Goal: Transaction & Acquisition: Purchase product/service

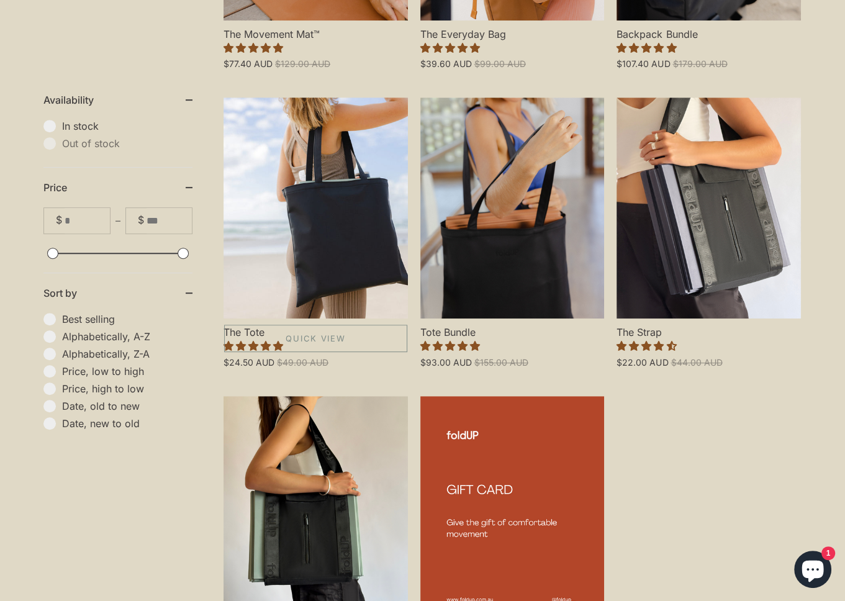
scroll to position [621, 0]
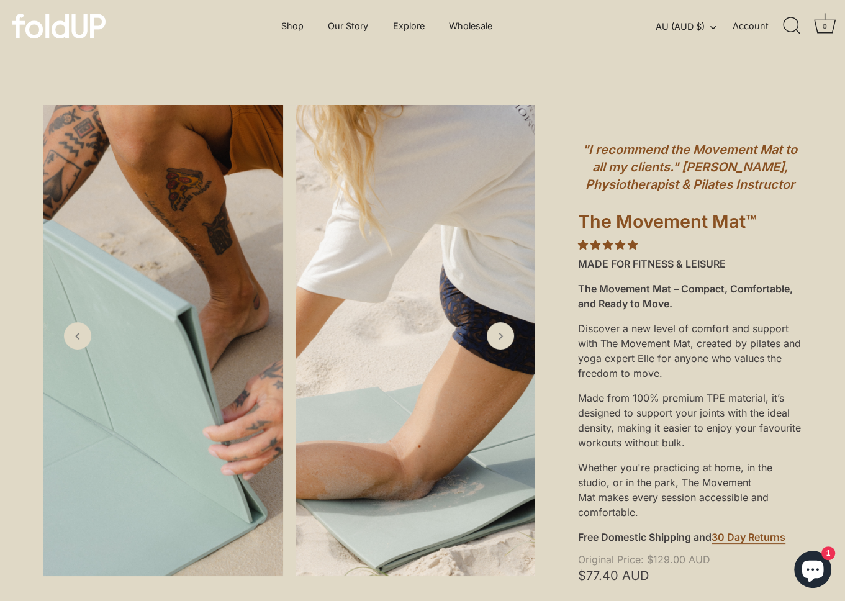
scroll to position [310, 0]
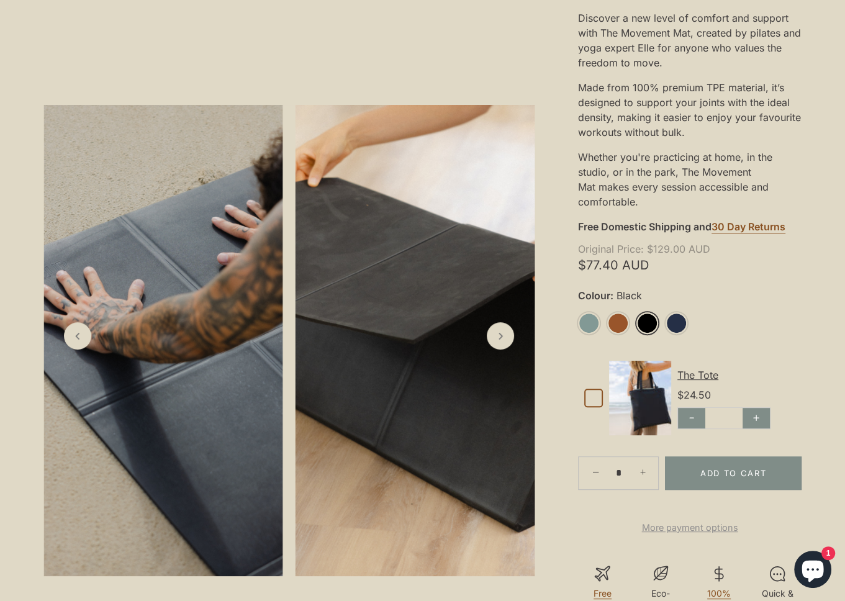
click at [652, 335] on ul "Sage Rust Black Midnight" at bounding box center [690, 328] width 224 height 33
click at [651, 327] on link "Black" at bounding box center [647, 323] width 22 height 22
click at [653, 322] on link "Black" at bounding box center [647, 323] width 22 height 22
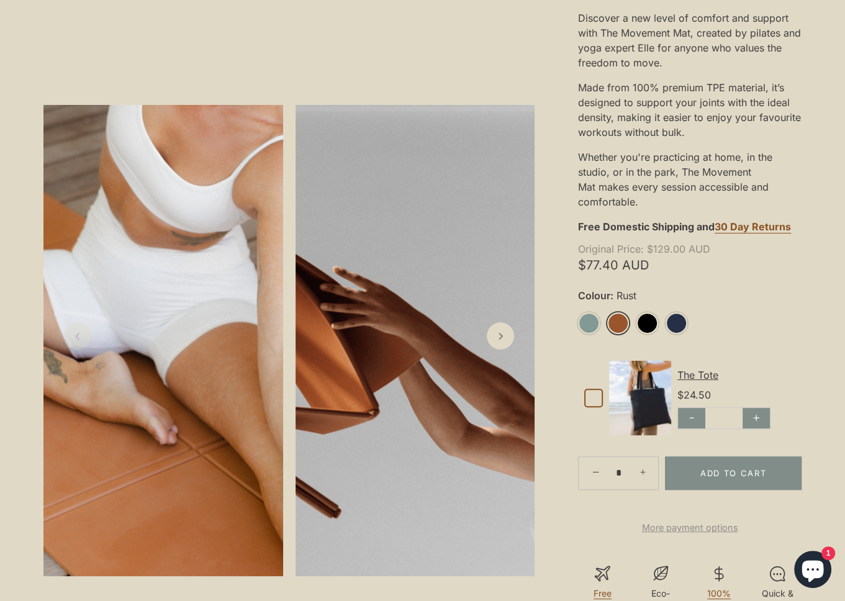
click at [618, 324] on link "Rust" at bounding box center [618, 323] width 22 height 22
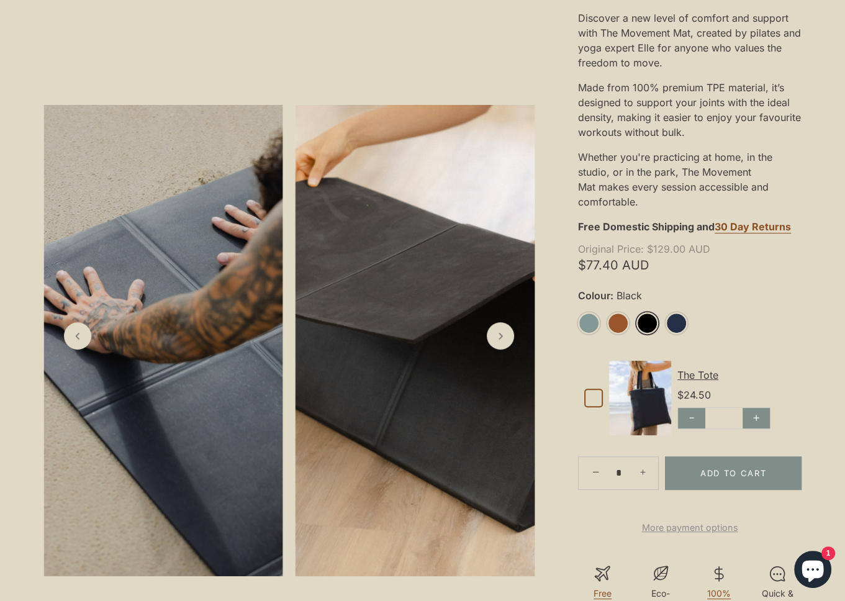
click at [647, 324] on link "Black" at bounding box center [647, 323] width 22 height 22
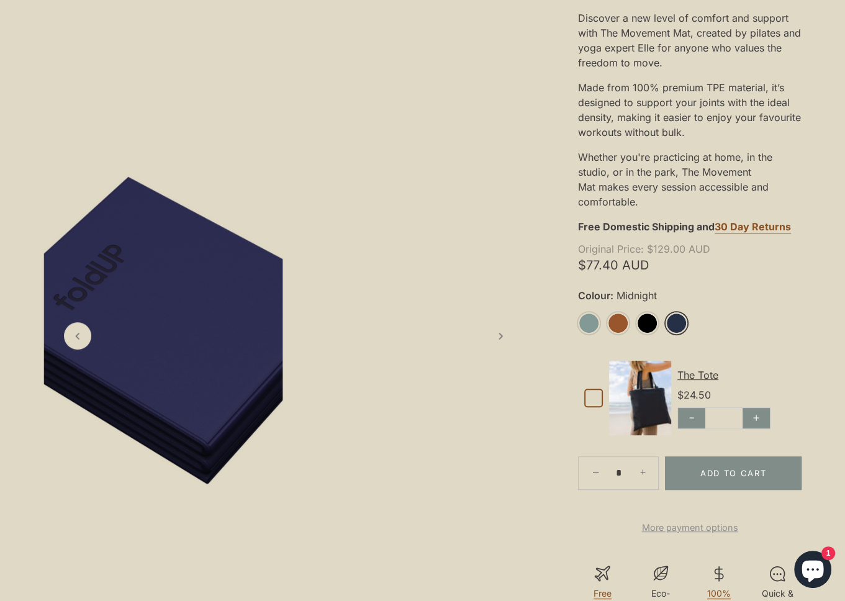
click at [689, 321] on li "Midnight" at bounding box center [680, 323] width 29 height 23
click at [677, 321] on link "Midnight" at bounding box center [677, 323] width 22 height 22
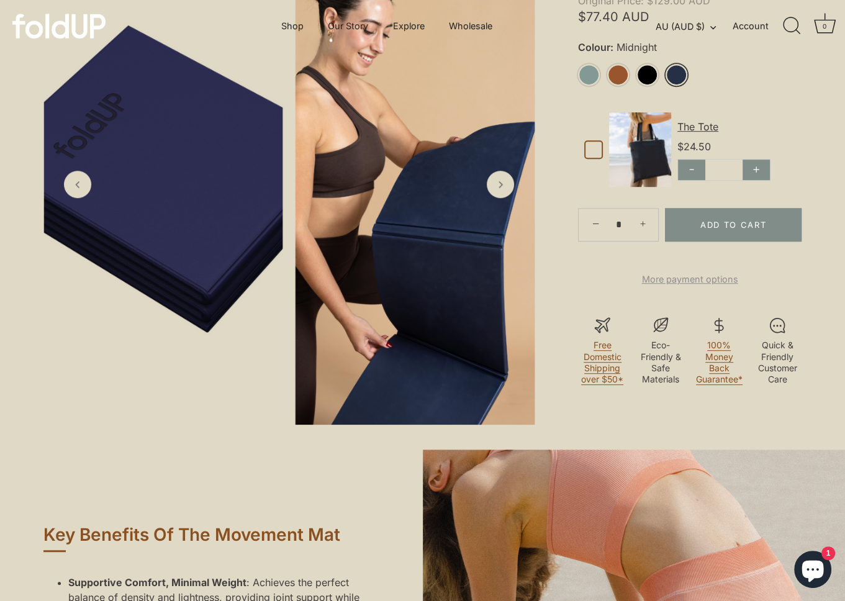
scroll to position [373, 0]
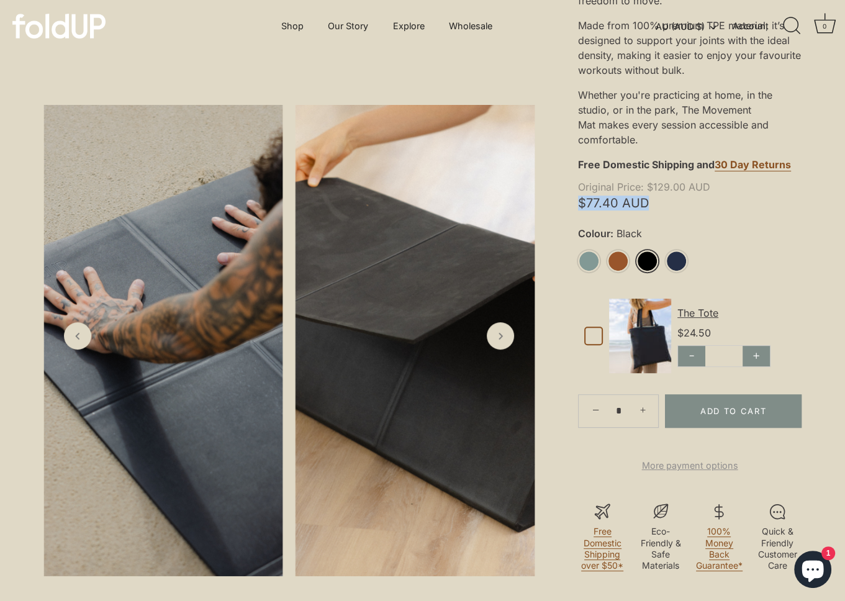
drag, startPoint x: 571, startPoint y: 204, endPoint x: 658, endPoint y: 208, distance: 87.0
click at [658, 208] on div ""I recommend the Movement Mat to all my clients." Chloe De Winter, Physiotherap…" at bounding box center [690, 171] width 310 height 879
copy span "$77.40 AUD"
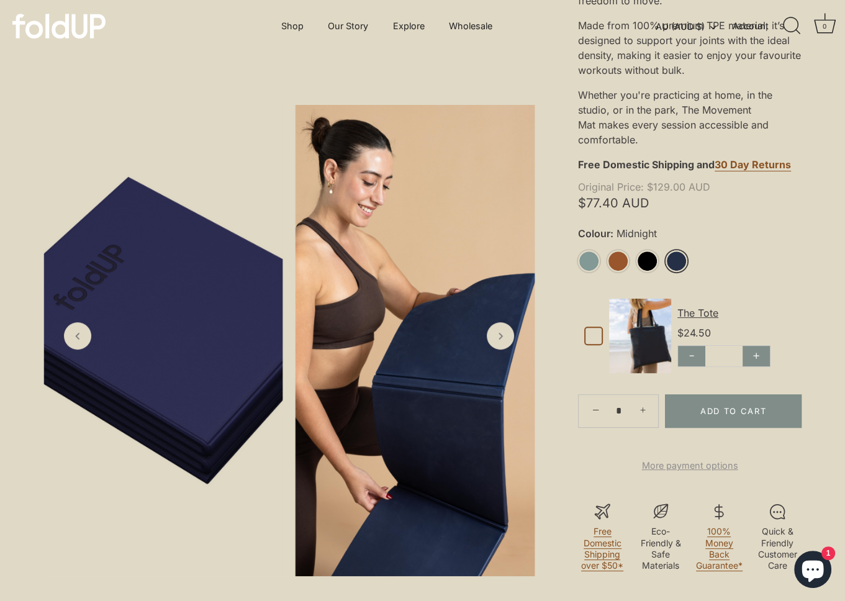
click at [674, 253] on link "Midnight" at bounding box center [677, 261] width 22 height 22
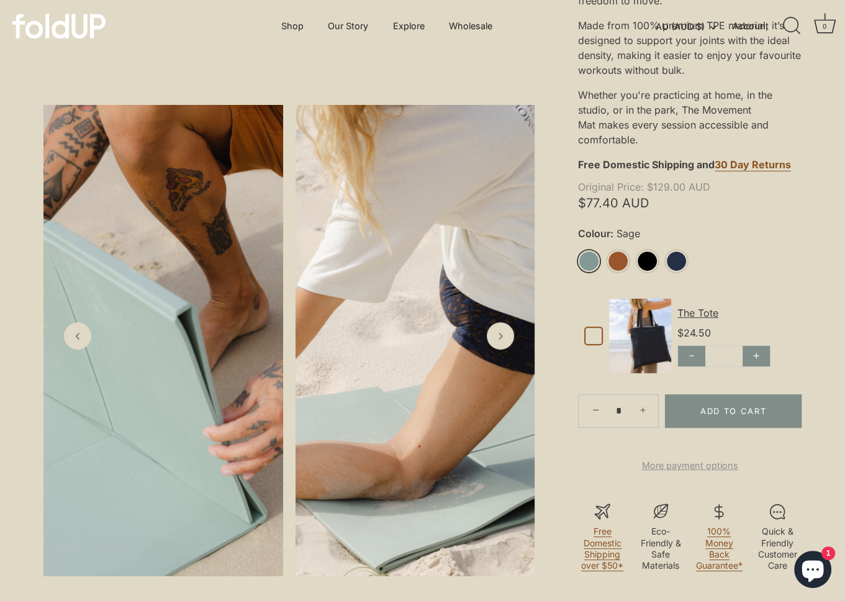
scroll to position [497, 0]
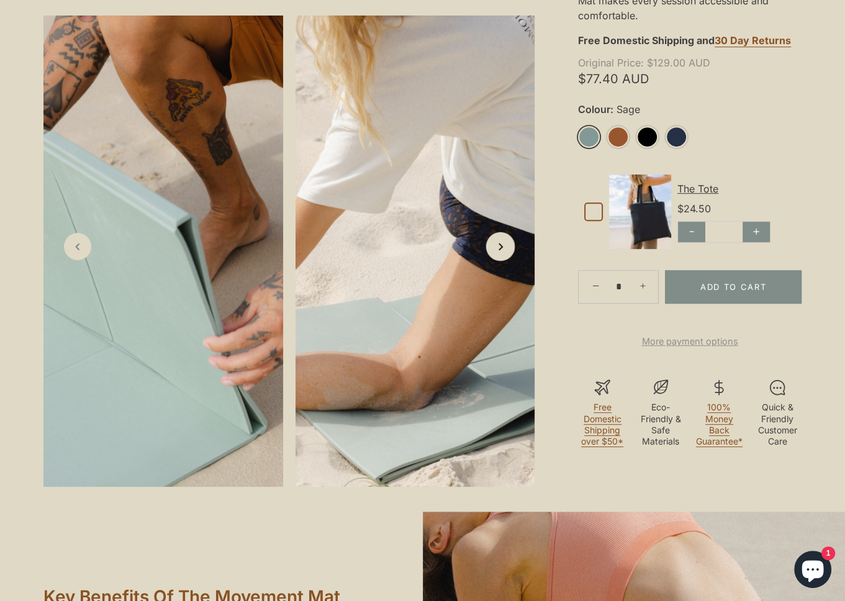
click at [505, 261] on link "Next slide" at bounding box center [500, 246] width 29 height 29
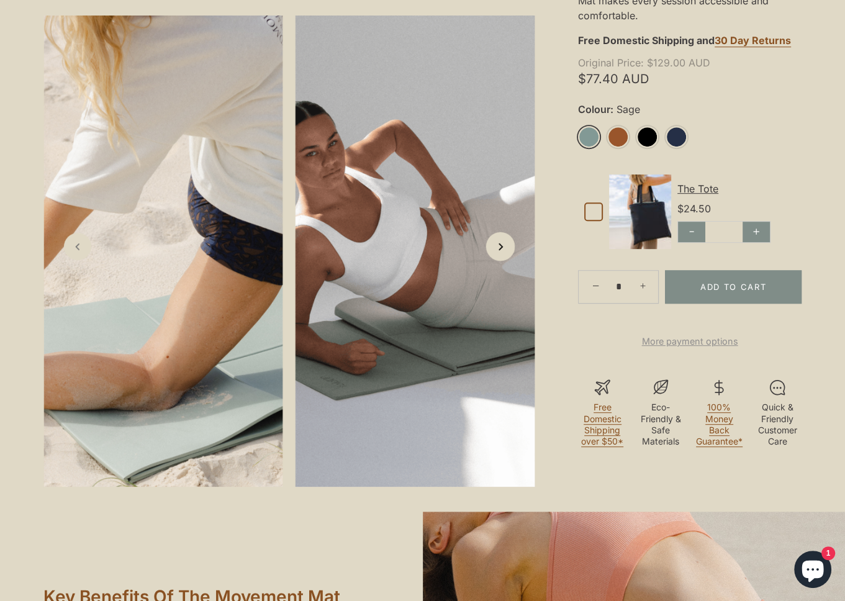
click at [505, 261] on link "Next slide" at bounding box center [500, 246] width 29 height 29
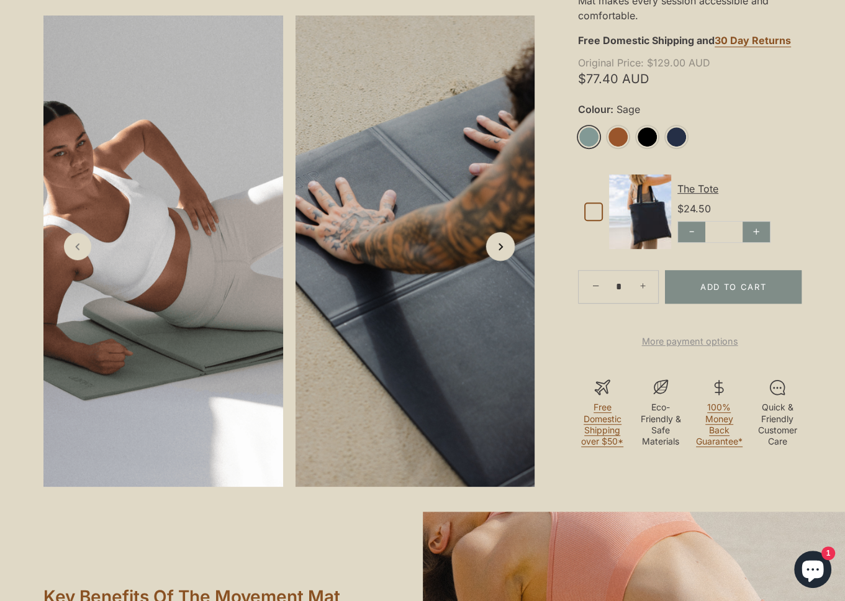
click at [505, 261] on link "Next slide" at bounding box center [500, 246] width 29 height 29
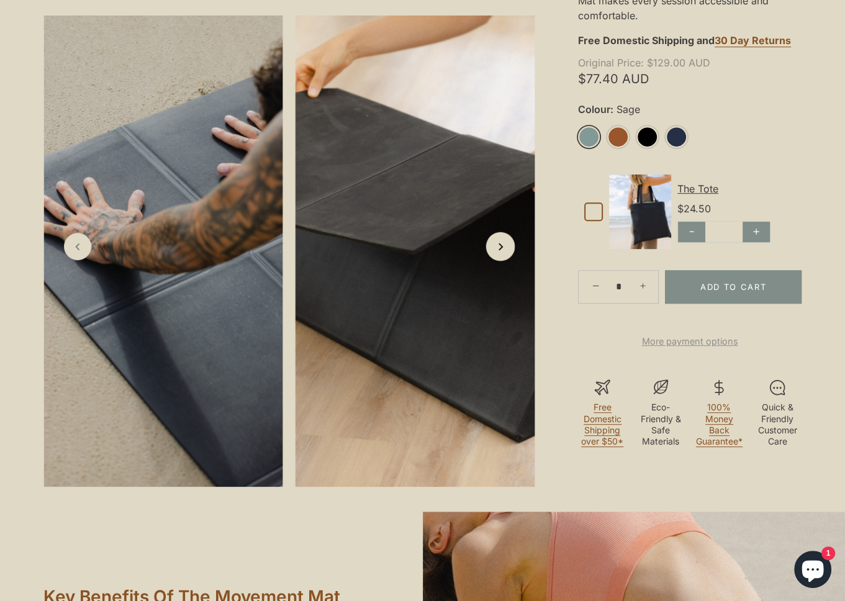
click at [505, 261] on link "Next slide" at bounding box center [500, 246] width 29 height 29
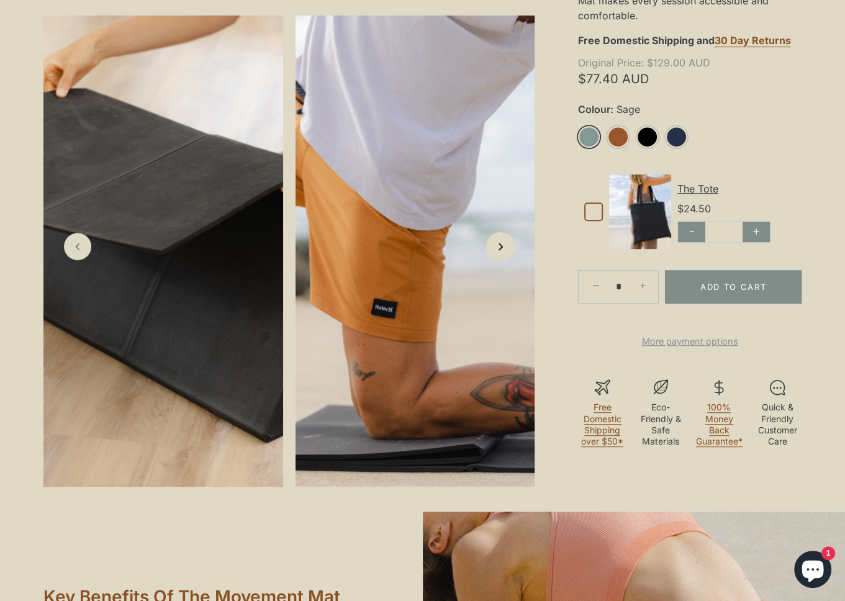
click at [505, 261] on link "Next slide" at bounding box center [500, 246] width 29 height 29
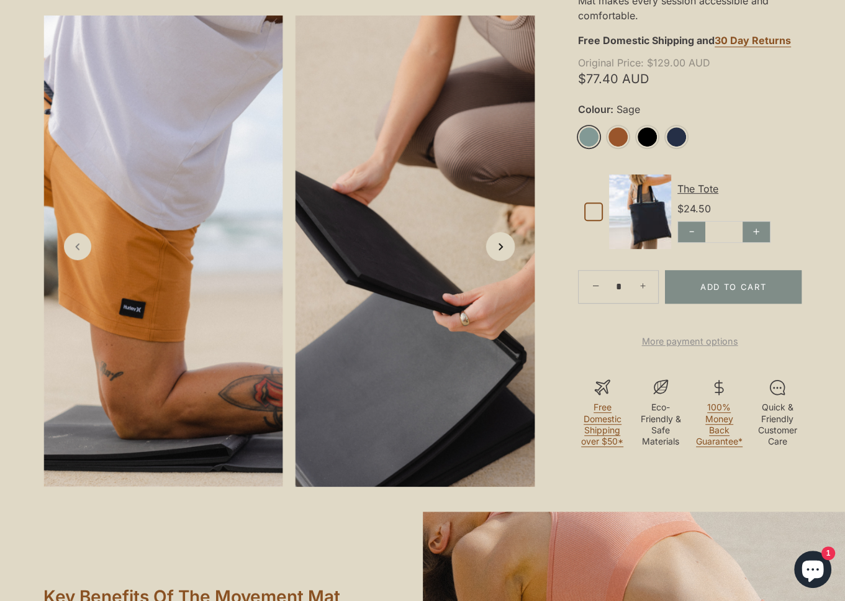
click at [505, 261] on link "Next slide" at bounding box center [500, 246] width 29 height 29
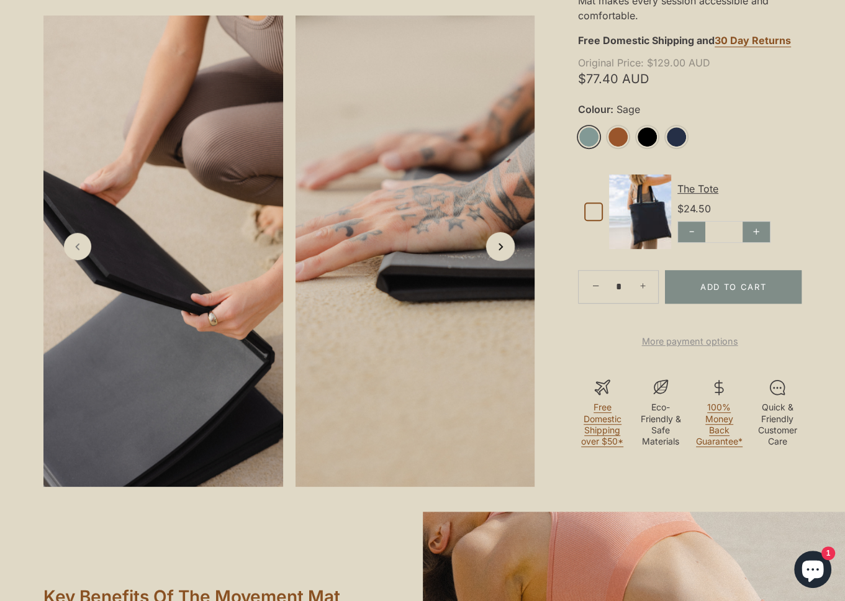
click at [505, 261] on link "Next slide" at bounding box center [500, 246] width 29 height 29
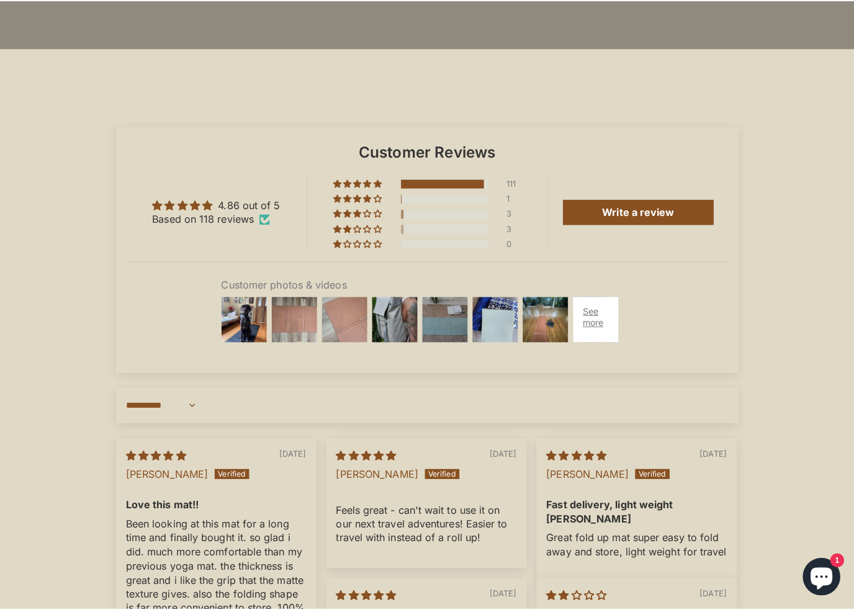
scroll to position [3601, 0]
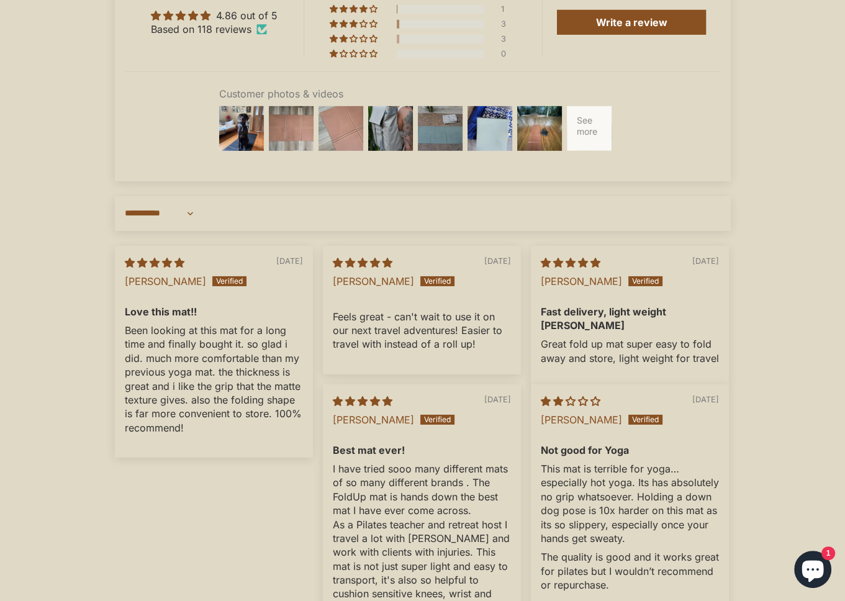
click at [589, 153] on div at bounding box center [589, 129] width 50 height 50
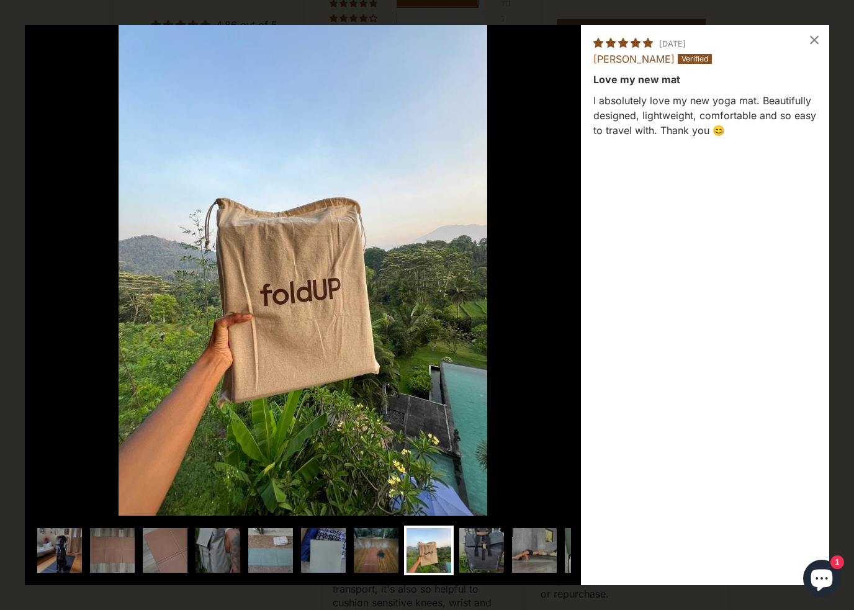
click at [268, 533] on img at bounding box center [271, 551] width 50 height 50
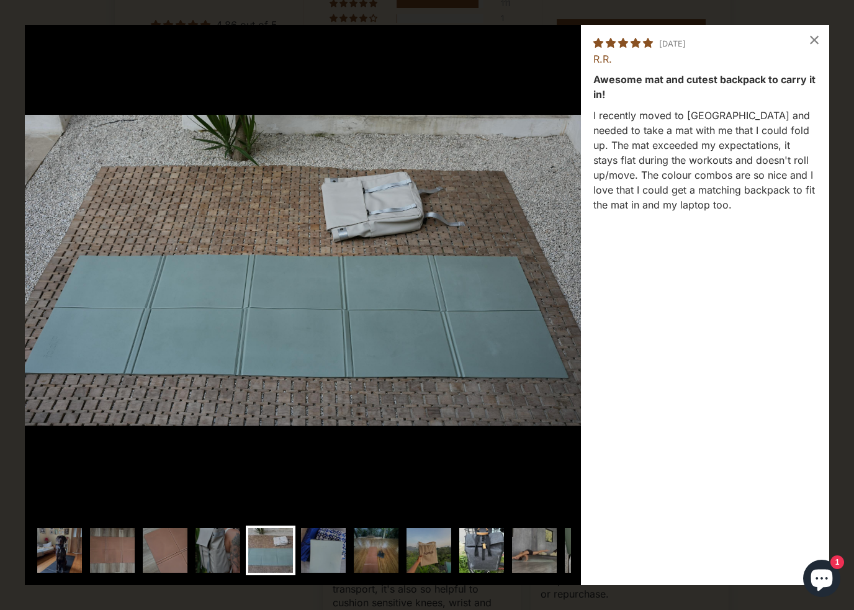
click at [476, 538] on img at bounding box center [482, 551] width 50 height 50
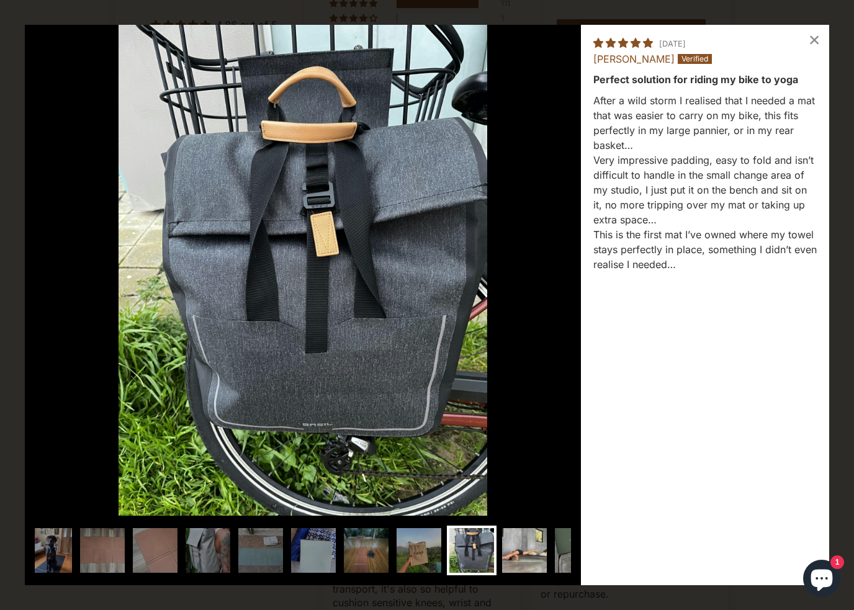
click at [518, 542] on img at bounding box center [525, 551] width 50 height 50
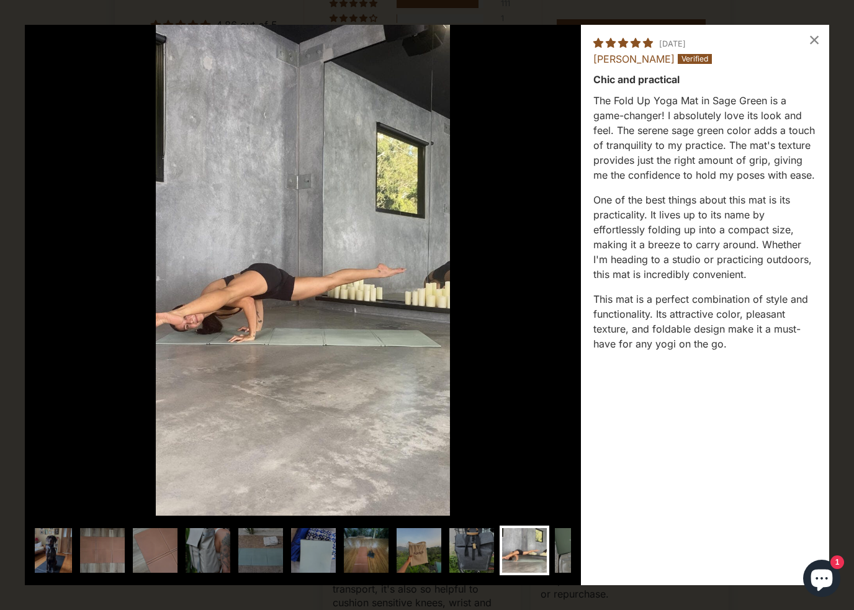
scroll to position [0, 60]
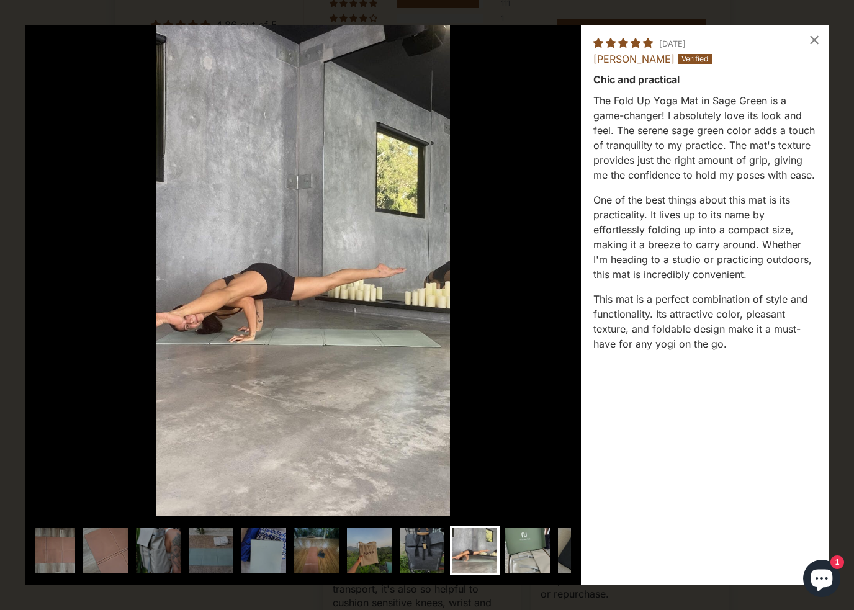
click at [545, 543] on img at bounding box center [528, 551] width 50 height 50
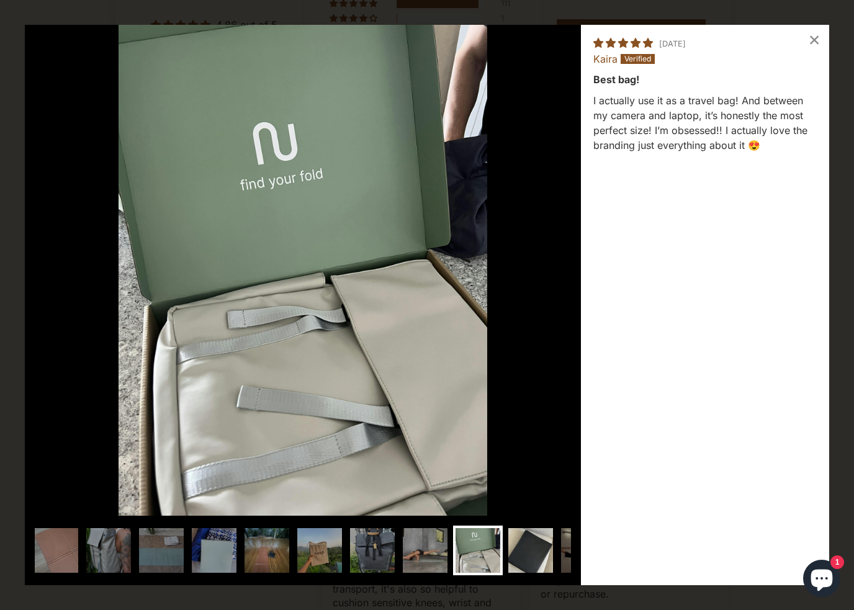
click at [541, 549] on img at bounding box center [531, 551] width 50 height 50
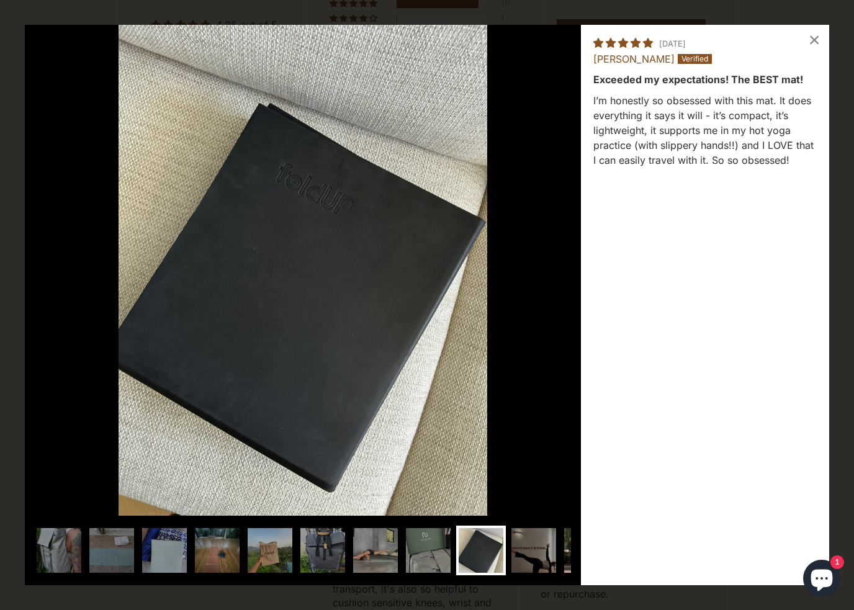
click at [549, 549] on img at bounding box center [534, 551] width 50 height 50
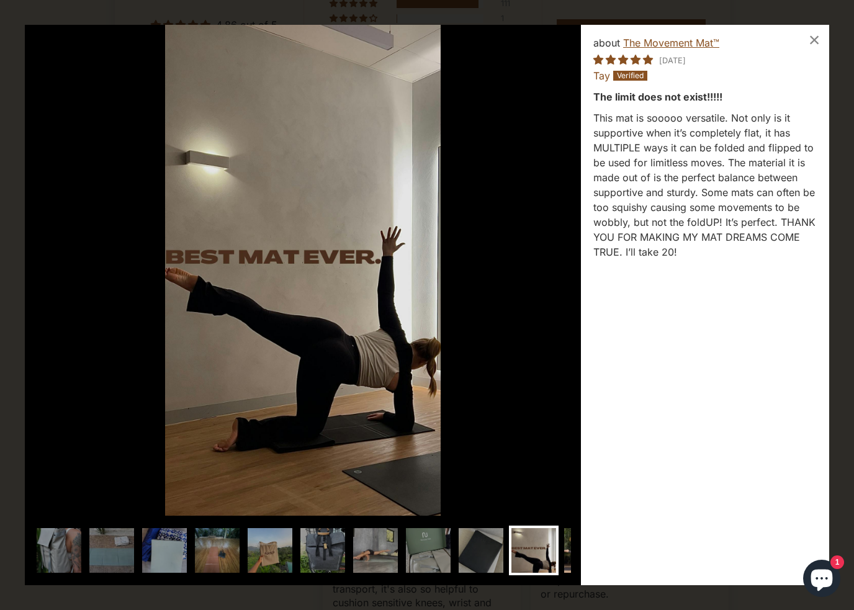
scroll to position [0, 209]
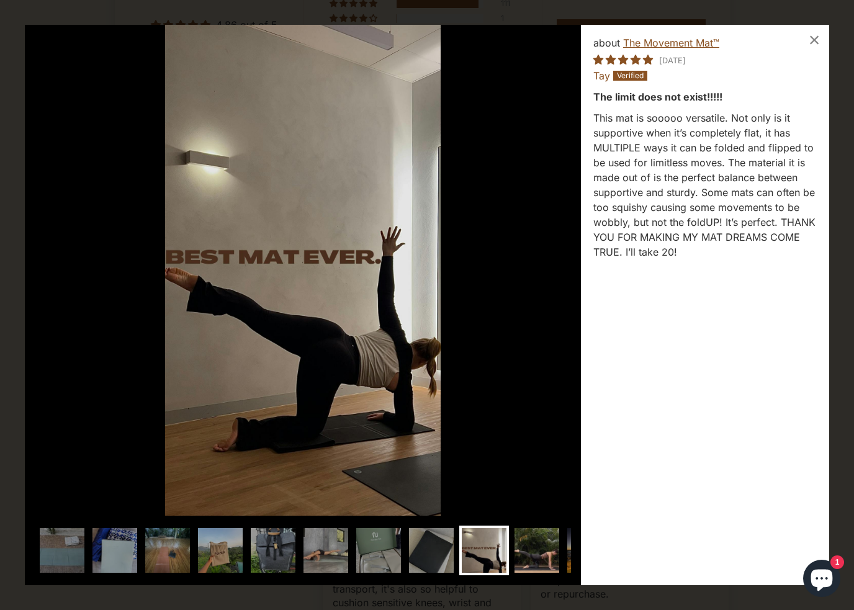
click at [544, 550] on img at bounding box center [537, 551] width 50 height 50
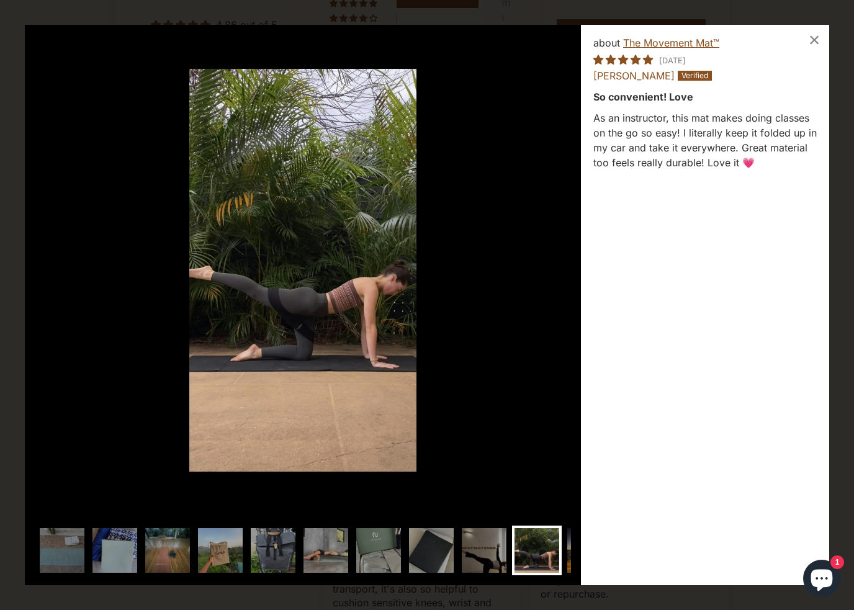
scroll to position [0, 258]
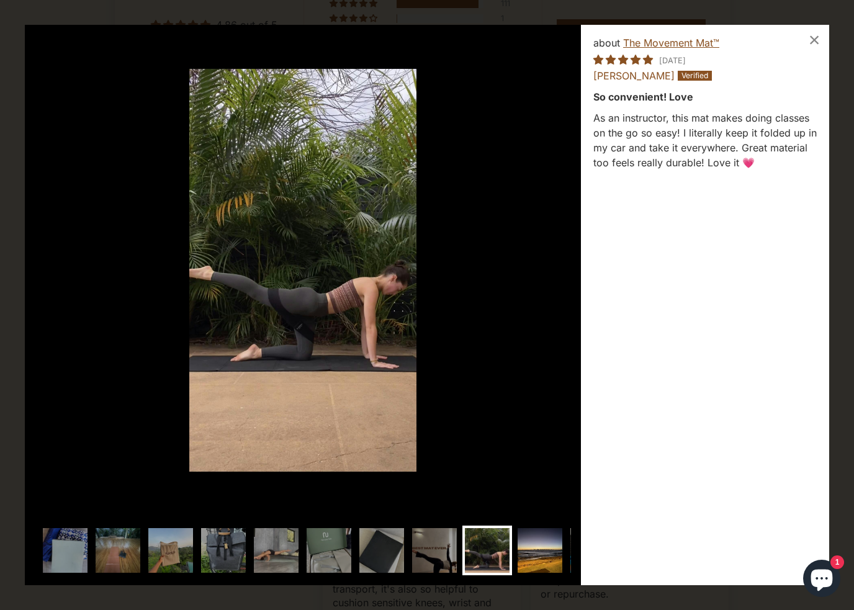
click at [539, 551] on img at bounding box center [540, 551] width 50 height 50
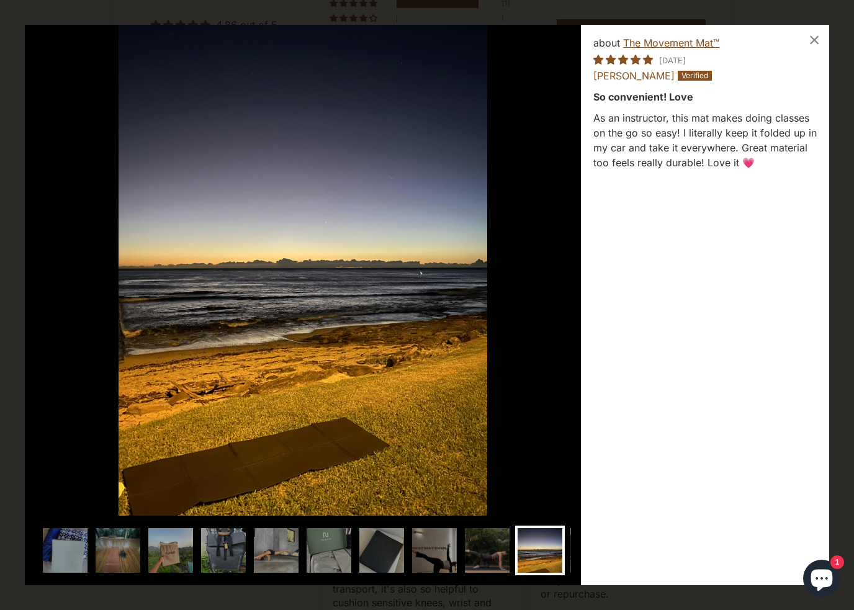
scroll to position [0, 308]
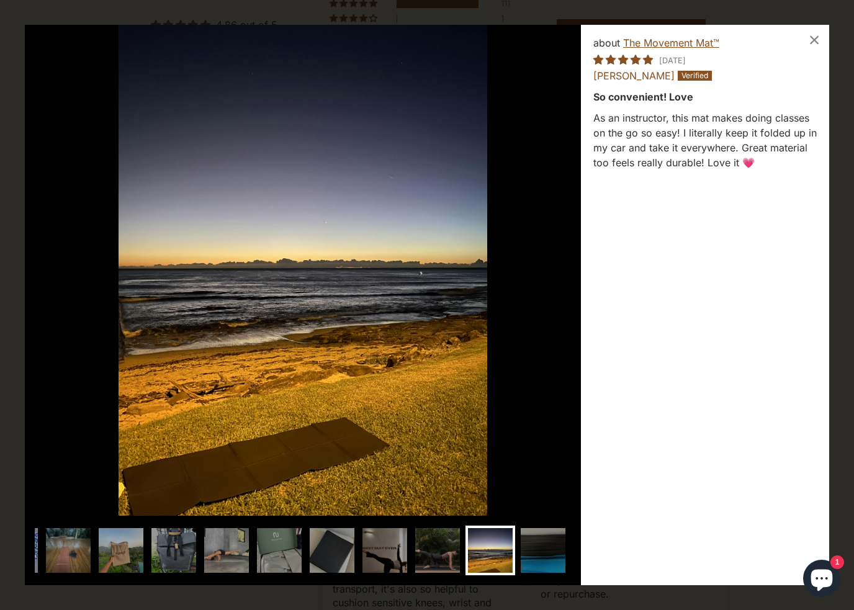
click at [566, 551] on div at bounding box center [303, 552] width 536 height 53
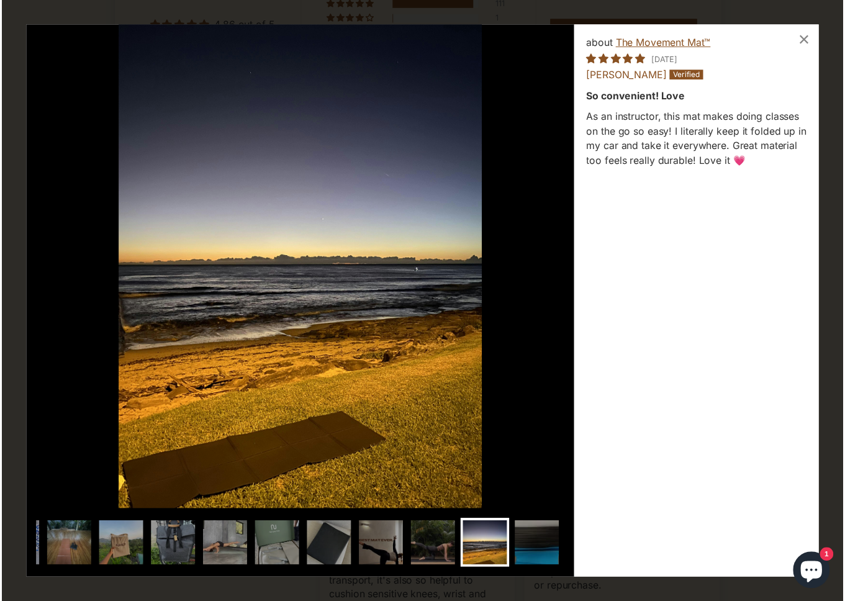
scroll to position [0, 353]
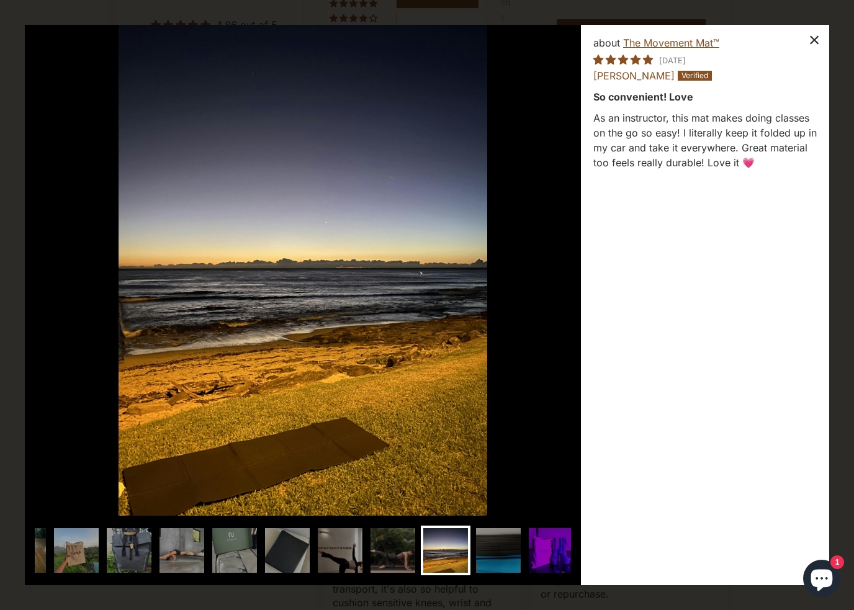
click at [812, 37] on div "×" at bounding box center [815, 40] width 30 height 30
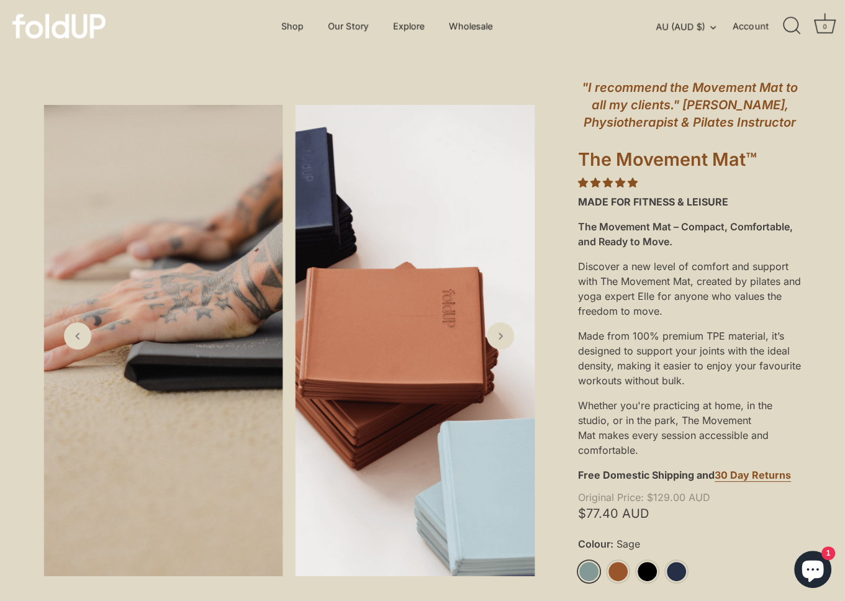
scroll to position [0, 0]
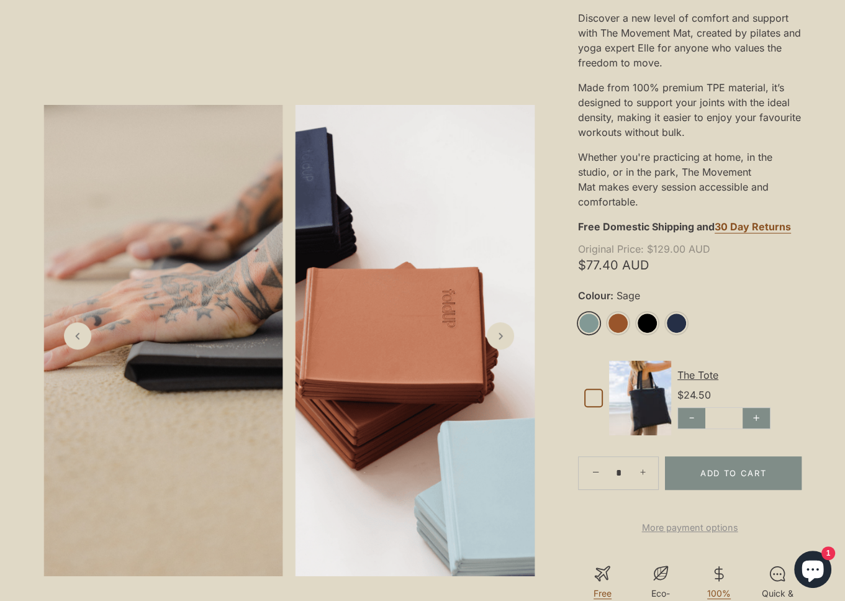
scroll to position [435, 0]
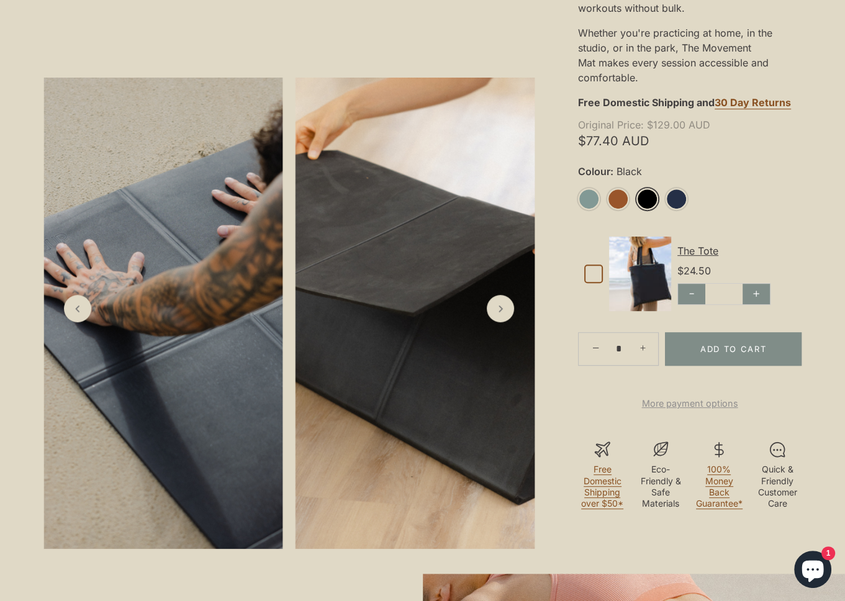
click at [648, 198] on link "Black" at bounding box center [647, 199] width 22 height 22
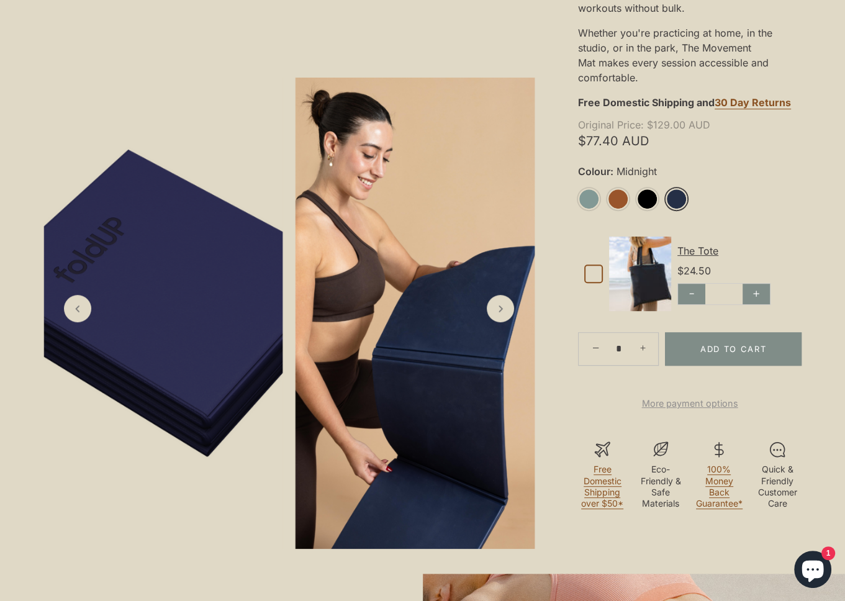
click at [671, 202] on link "Midnight" at bounding box center [677, 199] width 22 height 22
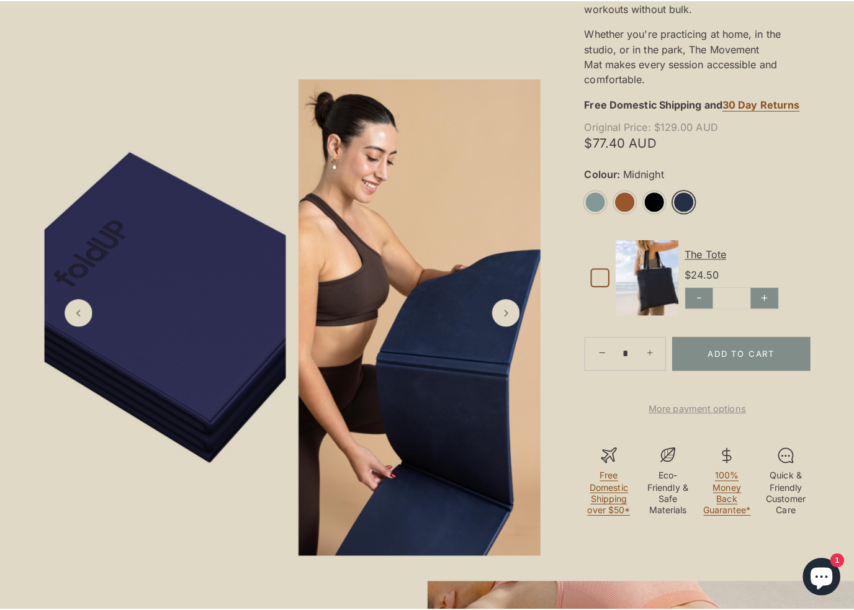
scroll to position [559, 0]
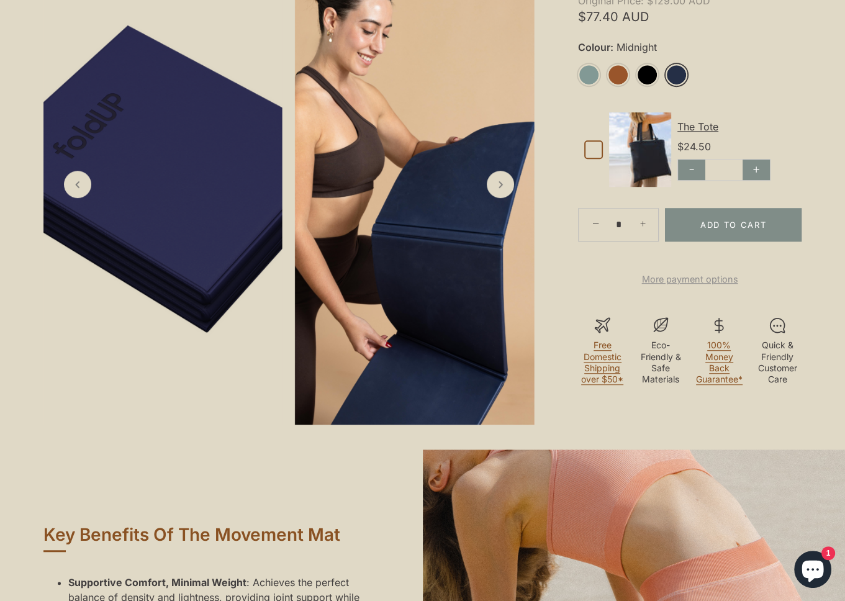
click at [436, 228] on img at bounding box center [415, 188] width 240 height 471
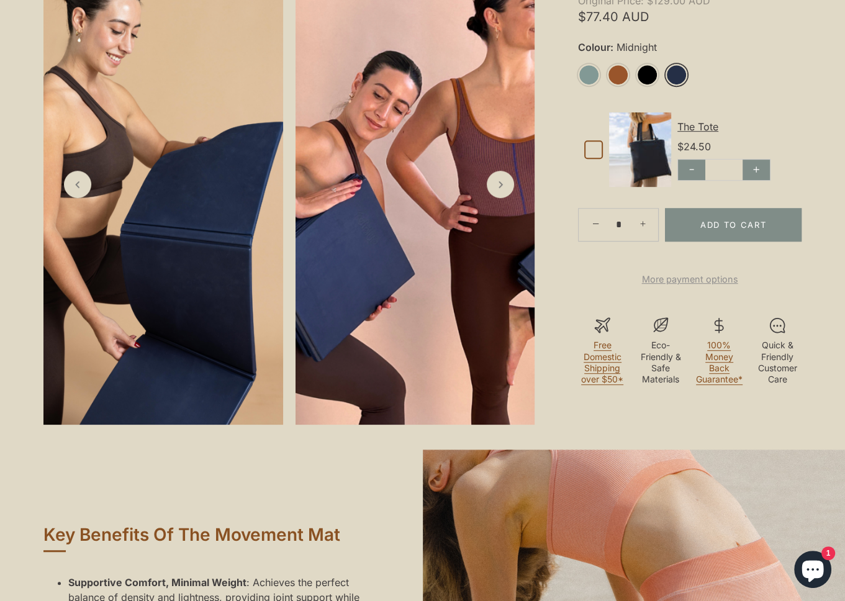
click at [430, 230] on img at bounding box center [416, 188] width 240 height 471
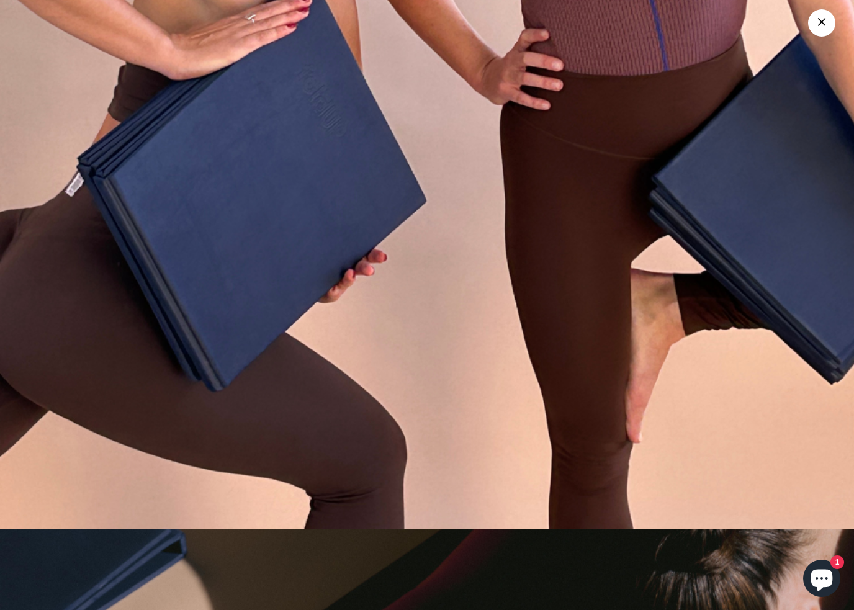
scroll to position [21840, 0]
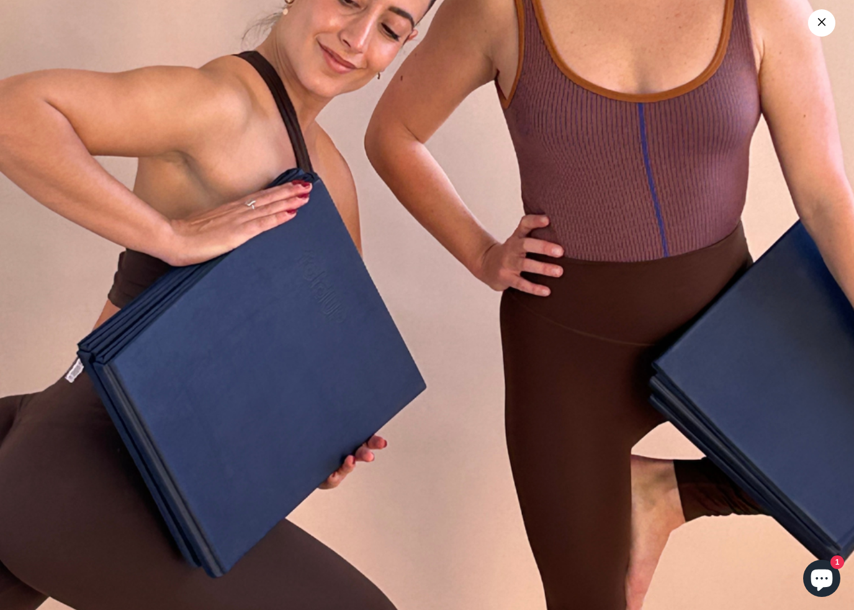
click at [821, 24] on link "×" at bounding box center [821, 22] width 27 height 27
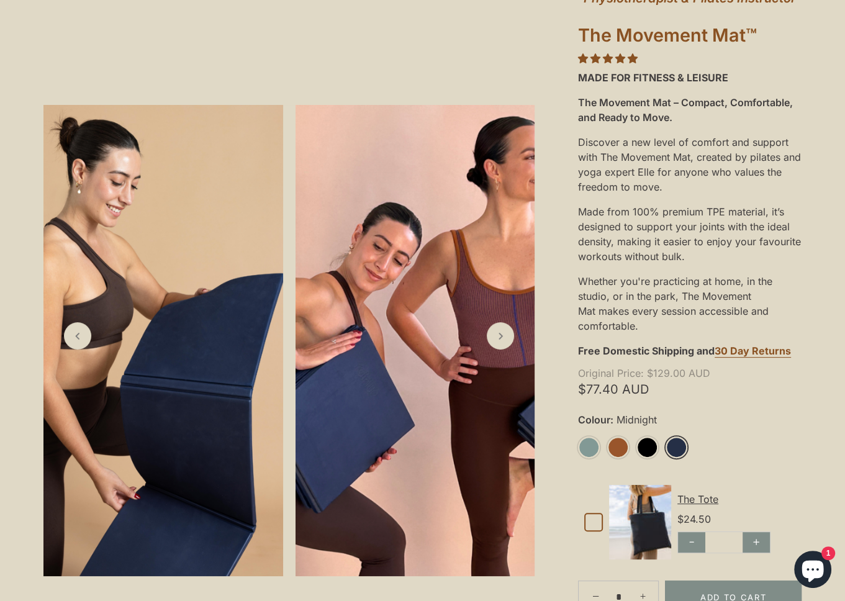
scroll to position [310, 0]
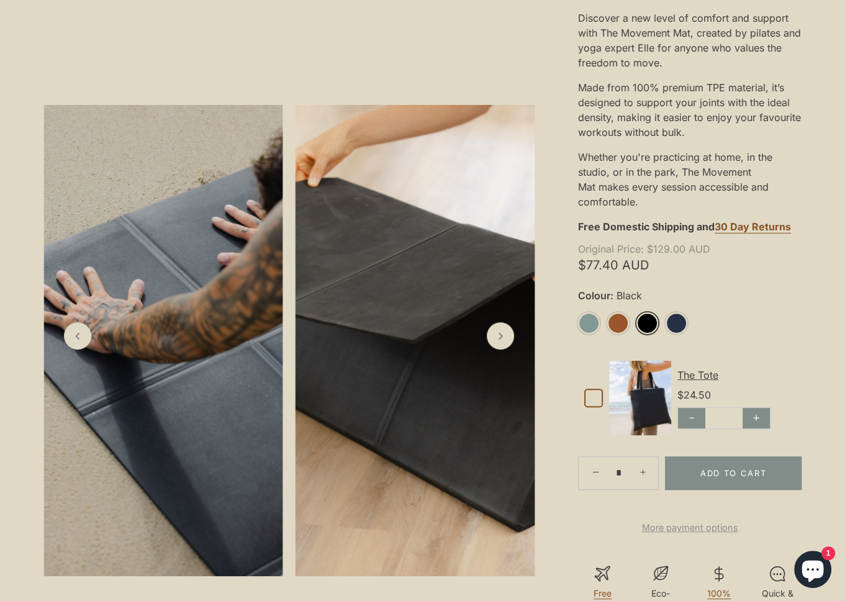
click at [654, 324] on link "Black" at bounding box center [647, 323] width 22 height 22
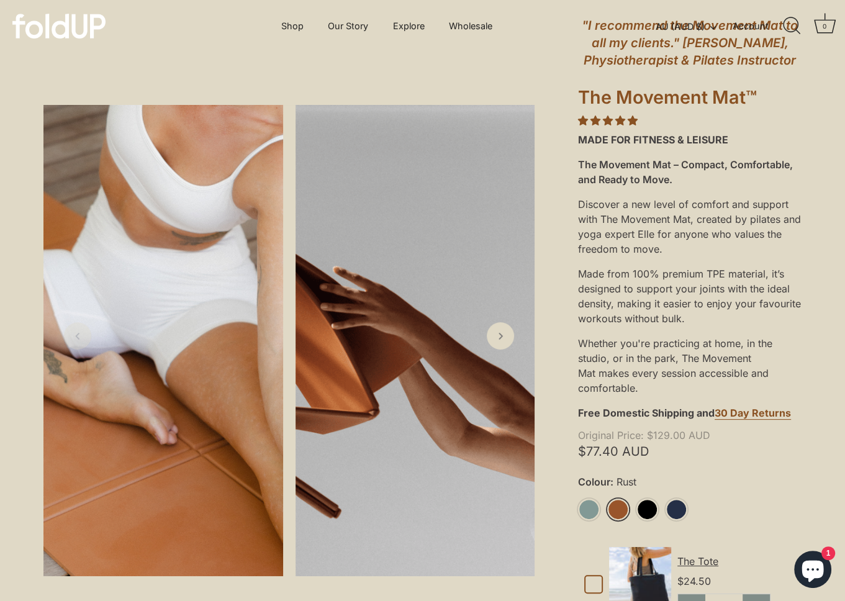
scroll to position [248, 0]
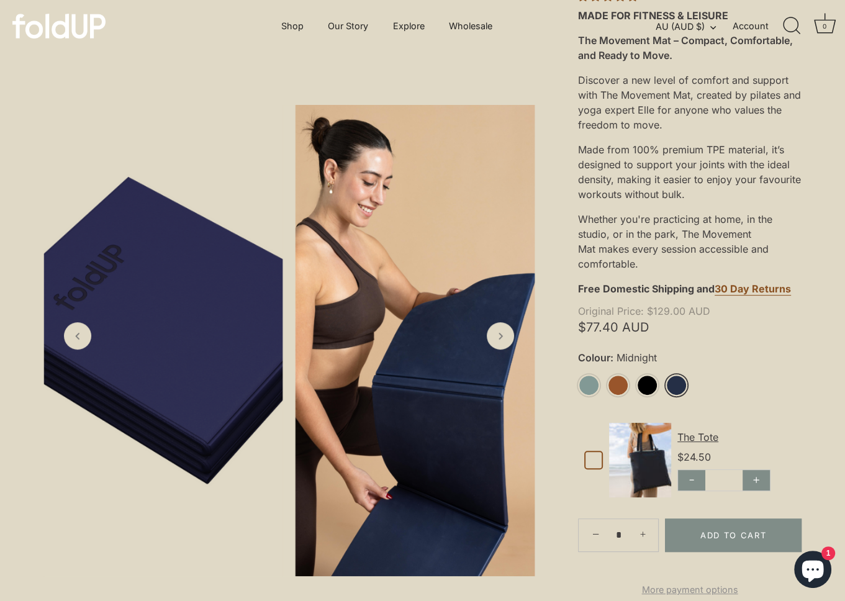
click at [680, 382] on link "Midnight" at bounding box center [677, 385] width 22 height 22
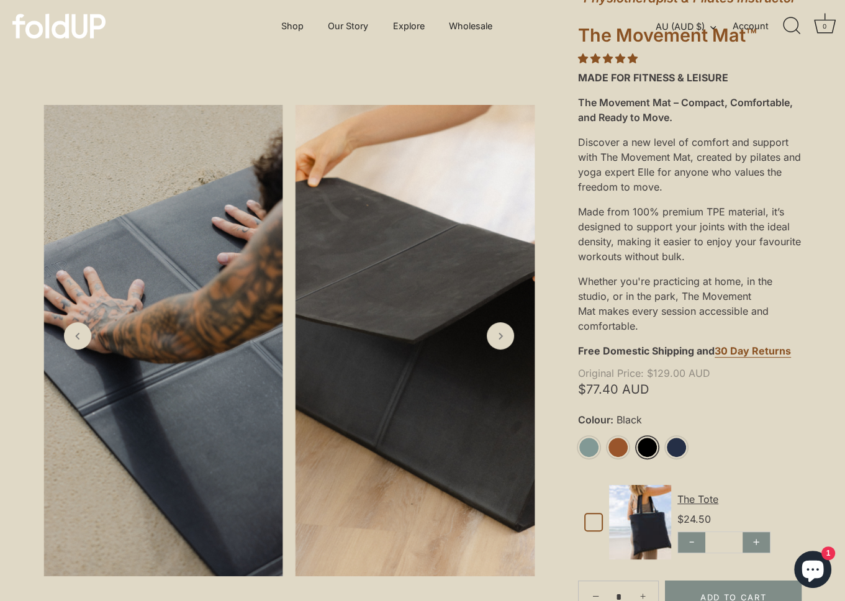
scroll to position [248, 0]
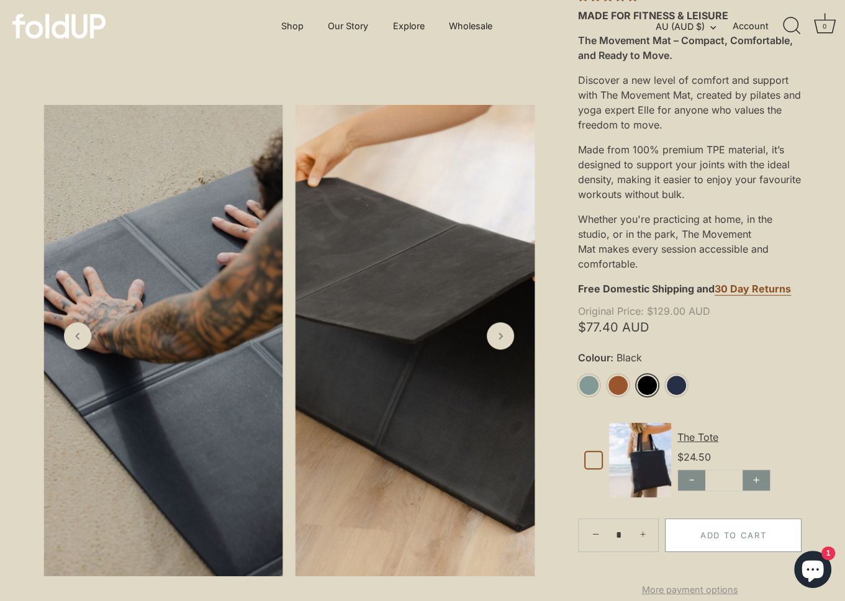
click at [715, 541] on button "Add to Cart" at bounding box center [733, 535] width 137 height 34
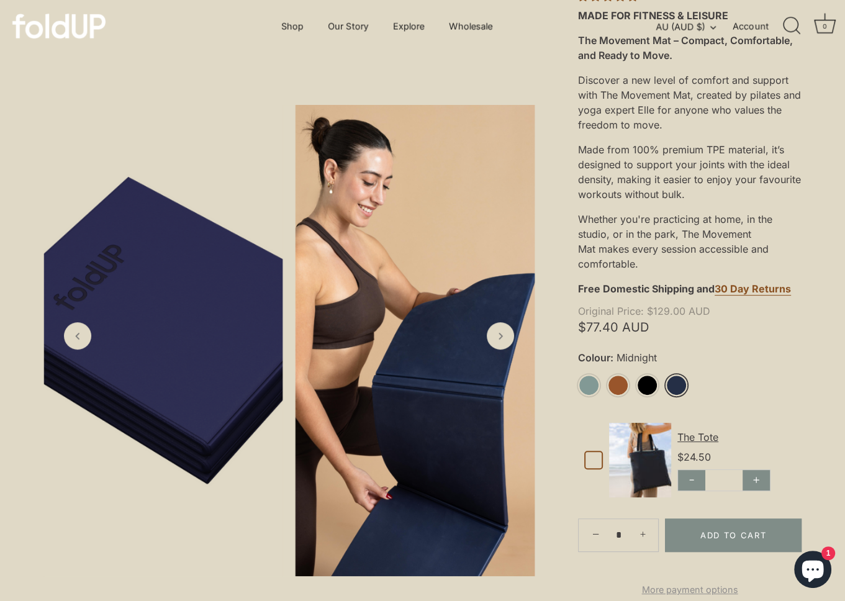
click at [677, 380] on link "Midnight" at bounding box center [677, 385] width 22 height 22
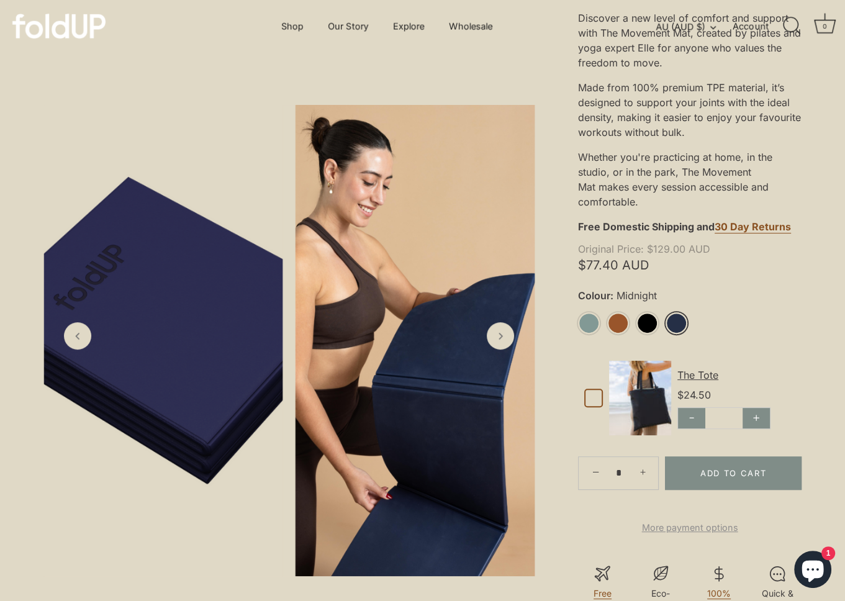
scroll to position [373, 0]
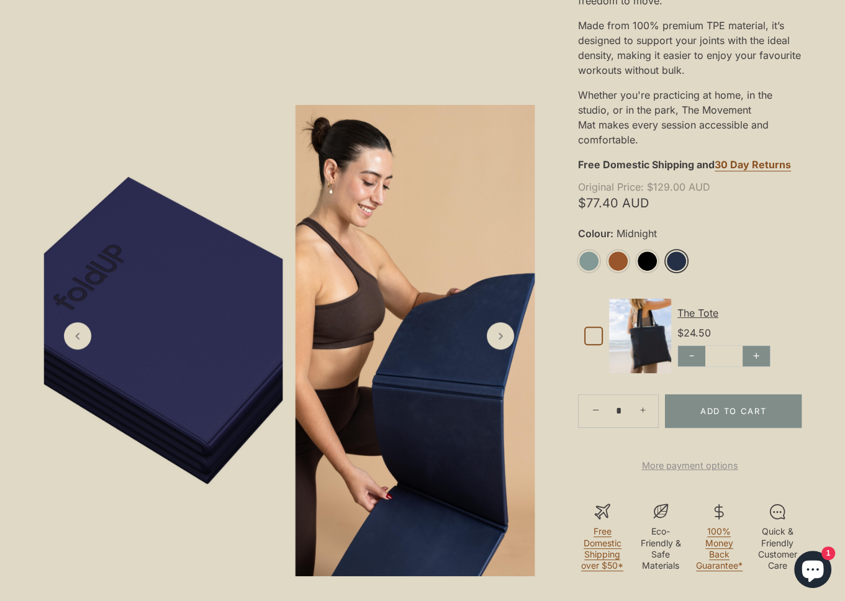
click at [679, 261] on link "Midnight" at bounding box center [677, 261] width 22 height 22
click at [745, 412] on button "Add to Cart" at bounding box center [733, 411] width 137 height 34
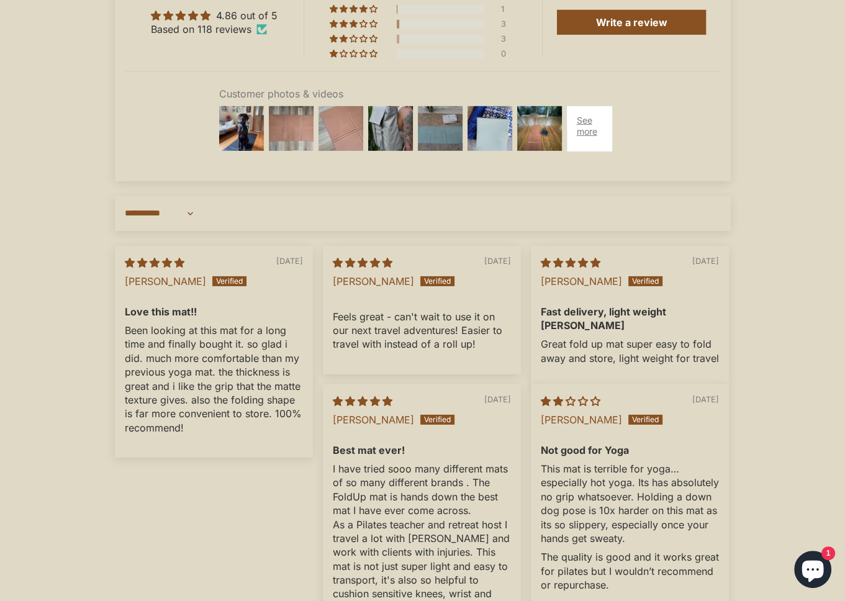
scroll to position [4190, 0]
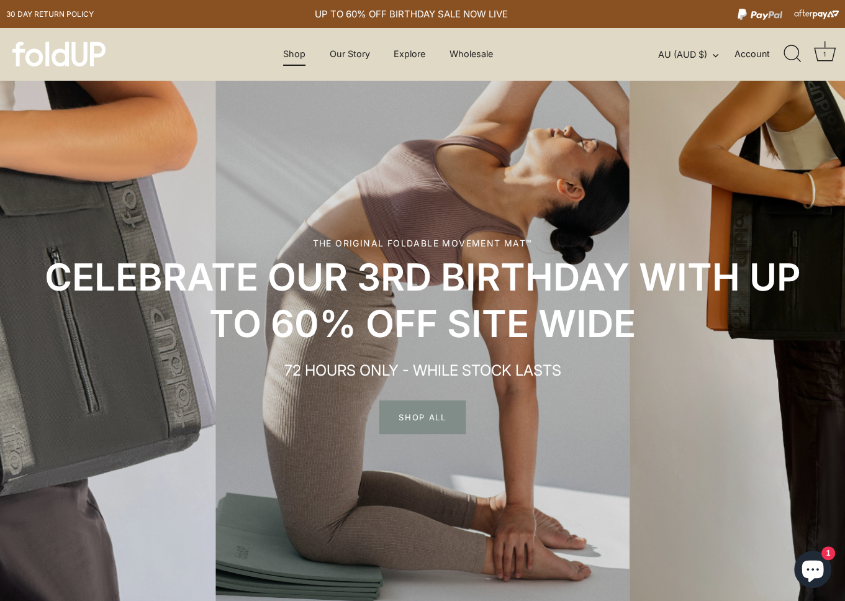
click at [282, 50] on link "Shop" at bounding box center [295, 54] width 44 height 24
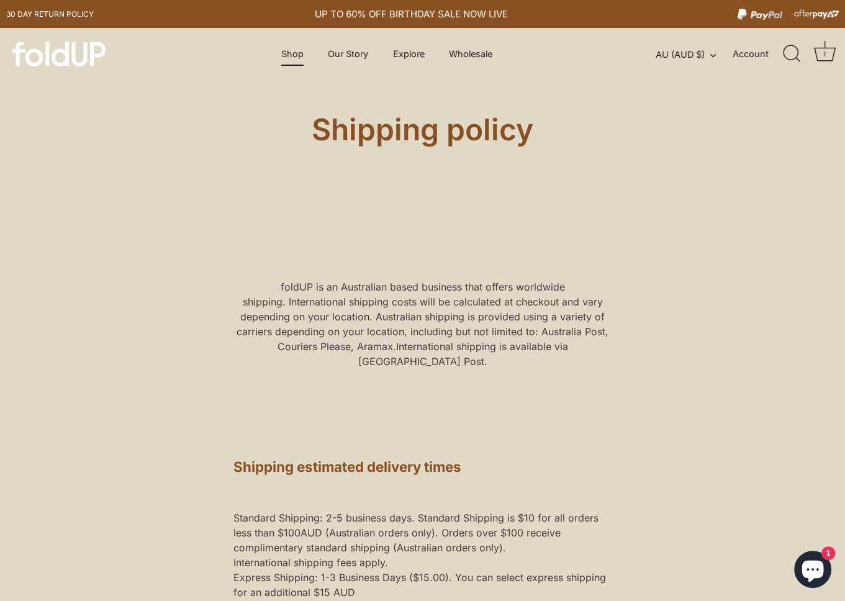
click at [285, 54] on link "Shop" at bounding box center [292, 54] width 44 height 24
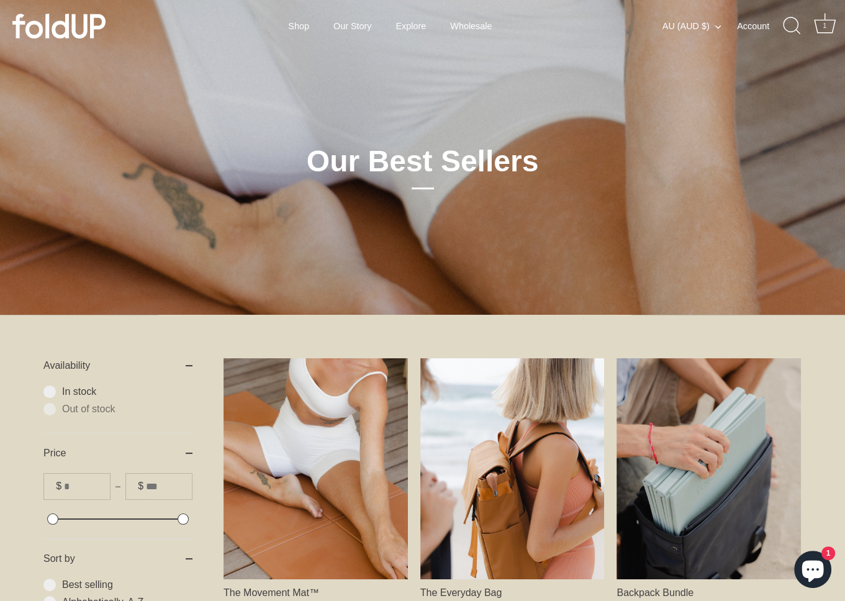
scroll to position [248, 0]
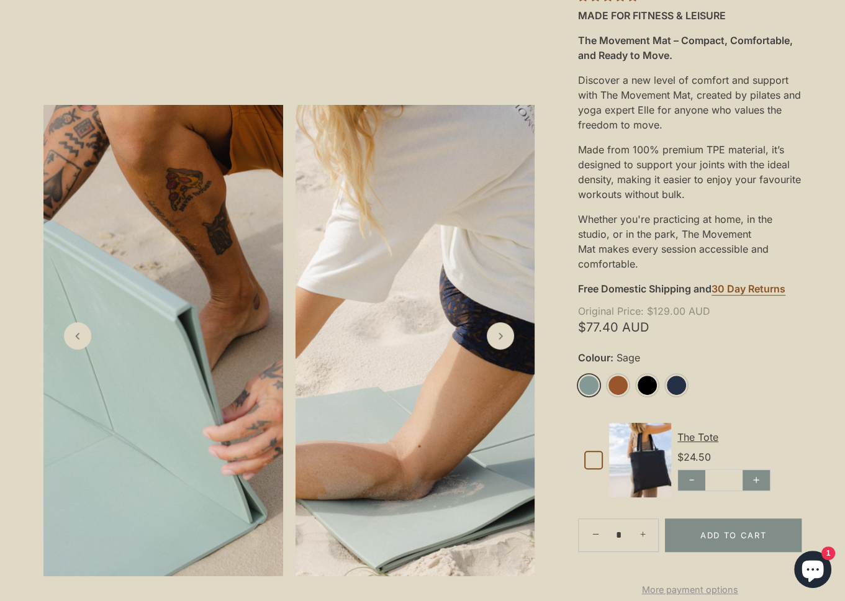
scroll to position [310, 0]
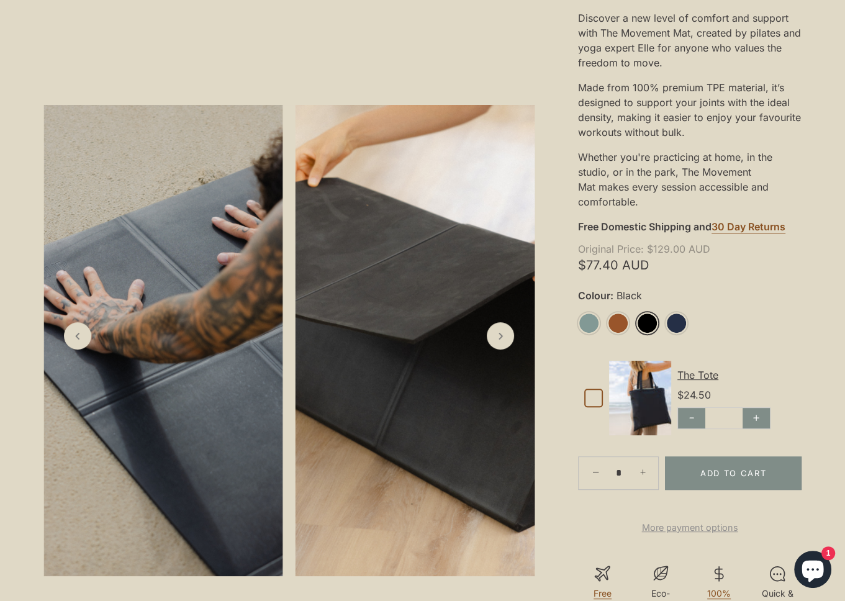
click at [648, 323] on link "Black" at bounding box center [647, 323] width 22 height 22
click at [728, 469] on button "Add to Cart" at bounding box center [733, 473] width 137 height 34
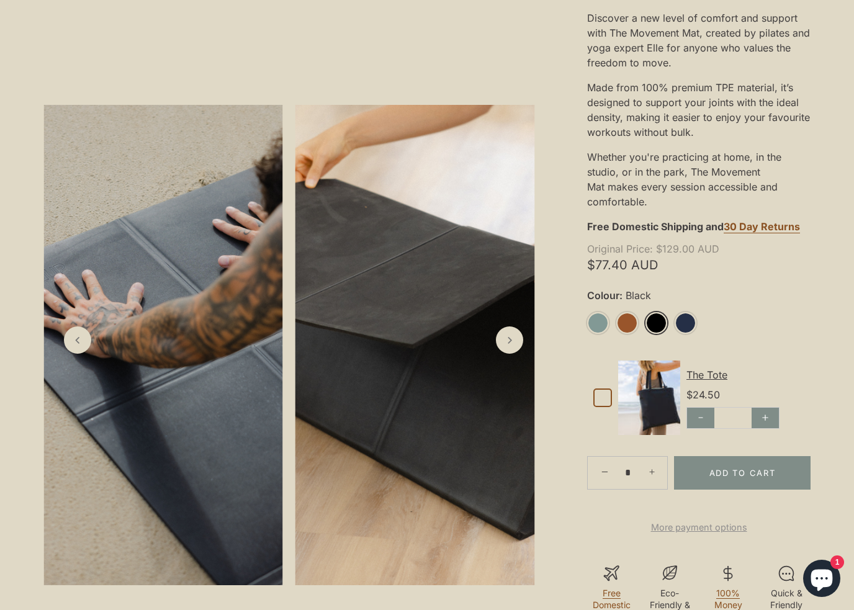
drag, startPoint x: 553, startPoint y: 212, endPoint x: 574, endPoint y: 220, distance: 22.6
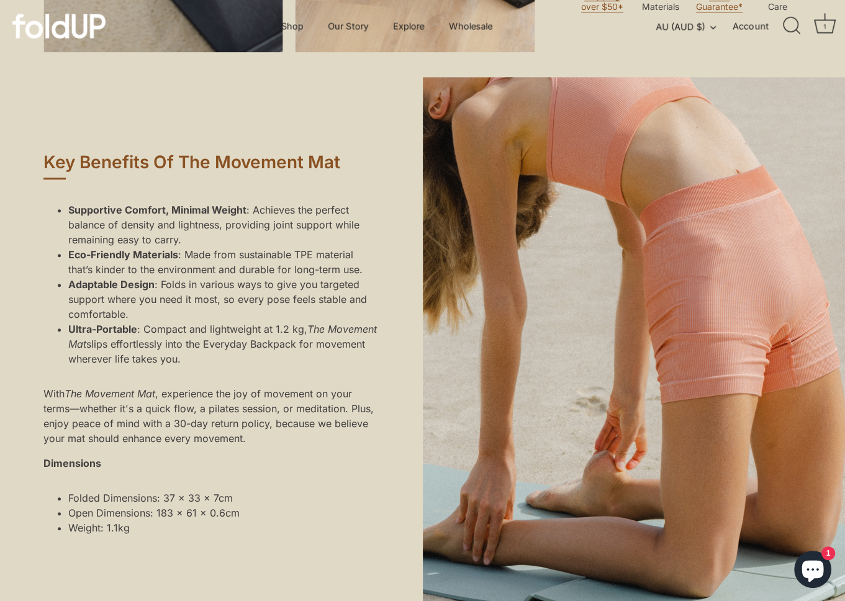
scroll to position [745, 0]
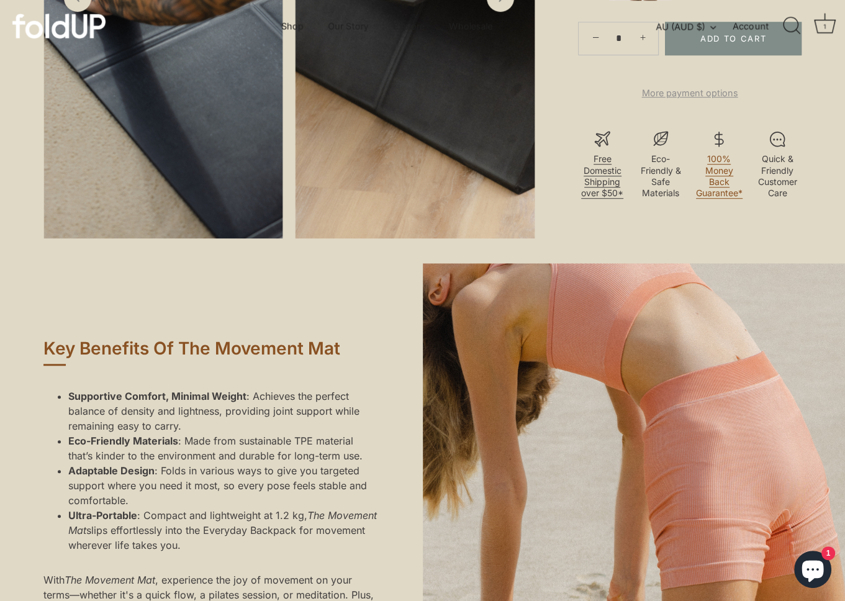
click at [598, 199] on link "Free Domestic Shipping over $50*" at bounding box center [602, 175] width 42 height 45
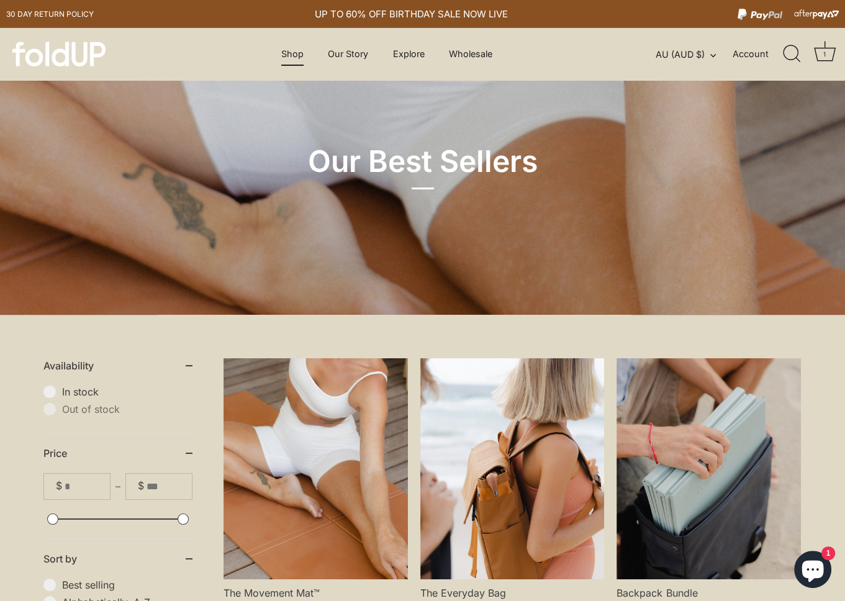
click at [301, 52] on link "Shop" at bounding box center [292, 54] width 44 height 24
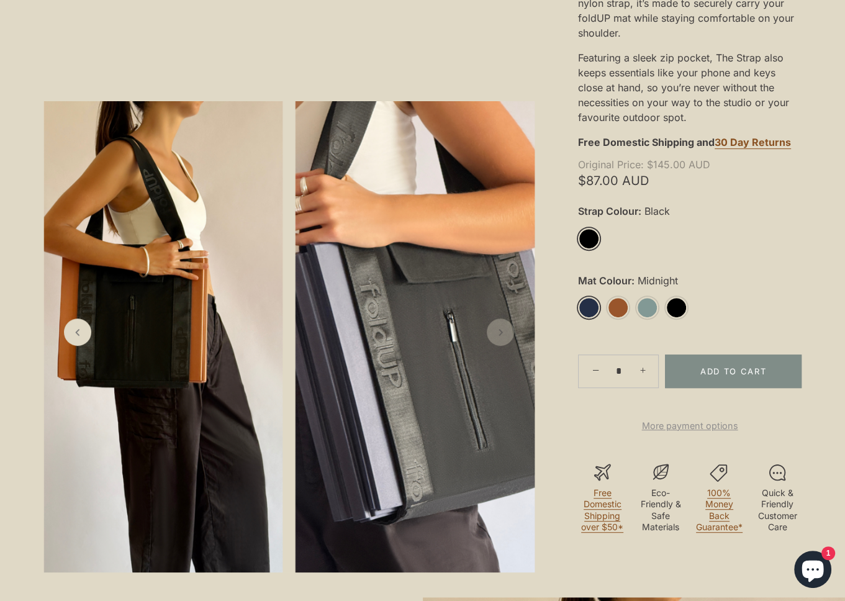
scroll to position [435, 0]
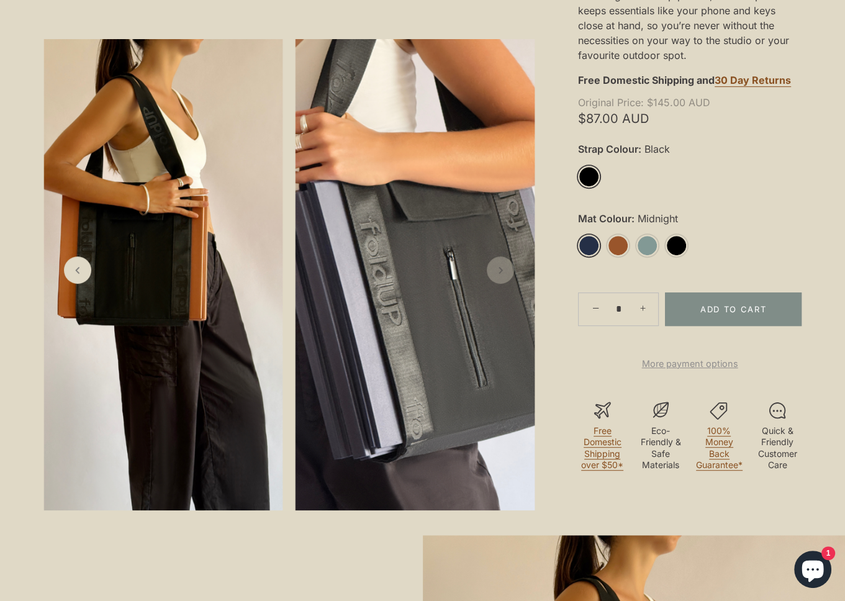
click at [584, 242] on link "Midnight" at bounding box center [589, 246] width 22 height 22
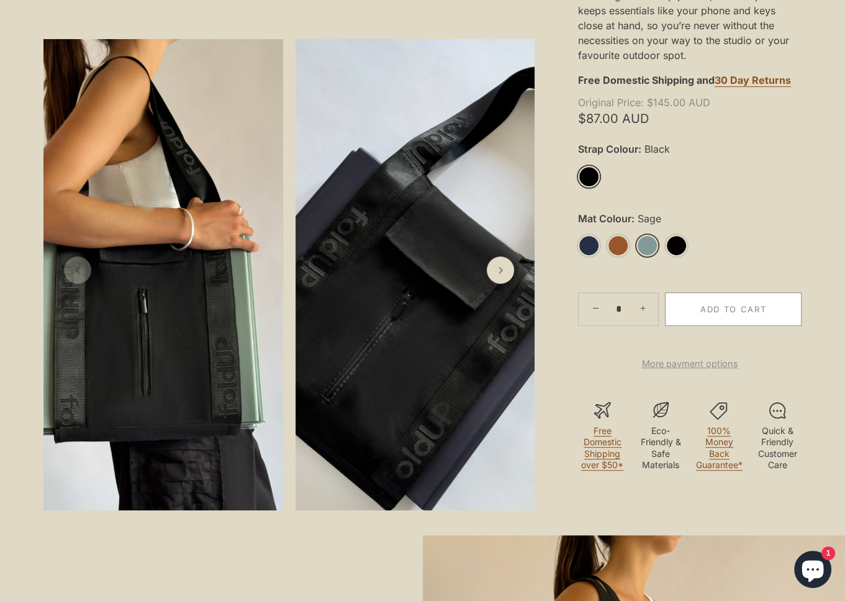
click at [735, 310] on button "Add to Cart" at bounding box center [733, 309] width 137 height 34
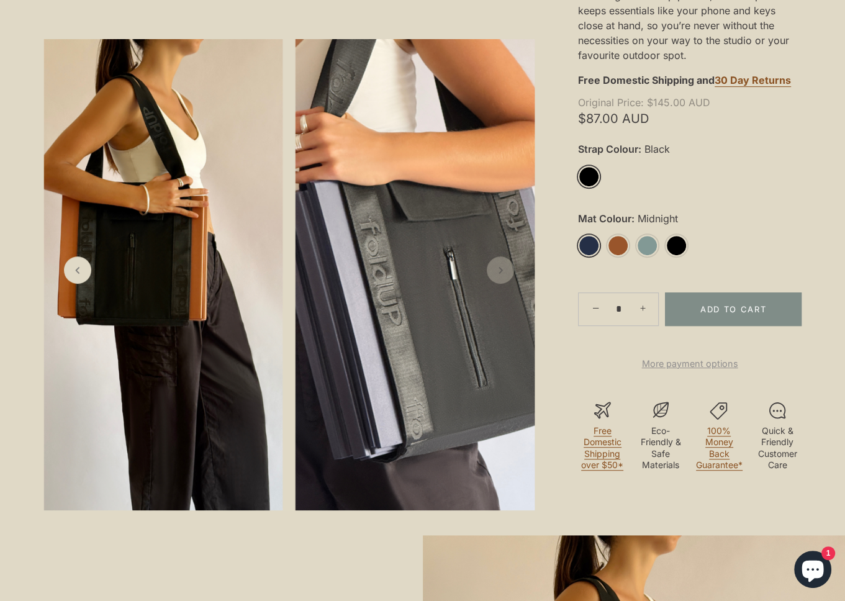
click at [587, 243] on link "Midnight" at bounding box center [589, 246] width 22 height 22
click at [583, 246] on link "Midnight" at bounding box center [589, 246] width 22 height 22
click at [584, 171] on link "Black" at bounding box center [589, 177] width 22 height 22
click at [589, 253] on link "Midnight" at bounding box center [589, 246] width 22 height 22
click at [724, 304] on button "Add to Cart" at bounding box center [733, 309] width 137 height 34
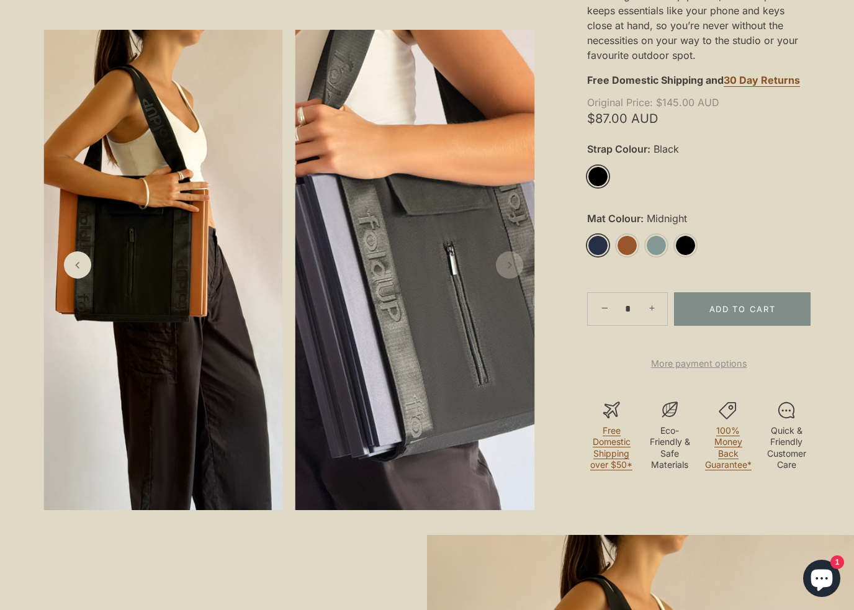
drag, startPoint x: 841, startPoint y: 14, endPoint x: 831, endPoint y: 14, distance: 9.3
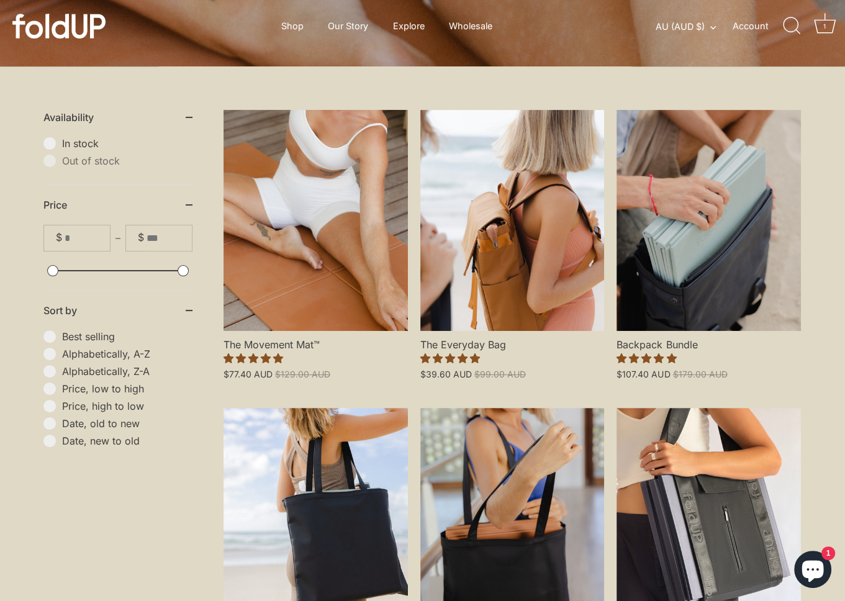
scroll to position [497, 0]
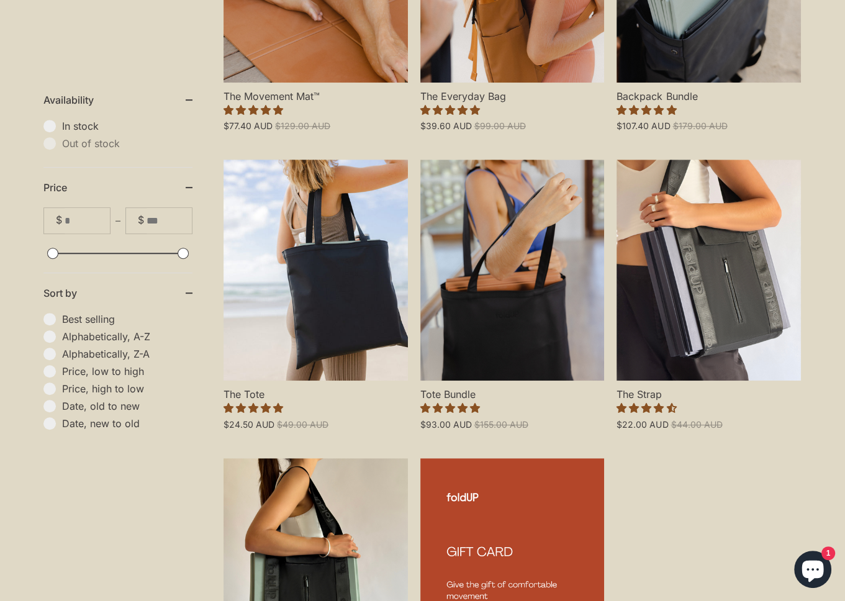
drag, startPoint x: 825, startPoint y: 373, endPoint x: 834, endPoint y: 245, distance: 127.6
click at [834, 243] on div "Show filters Availability In stock Out of stock Price $ $ Sort by Best selling …" at bounding box center [422, 279] width 845 height 923
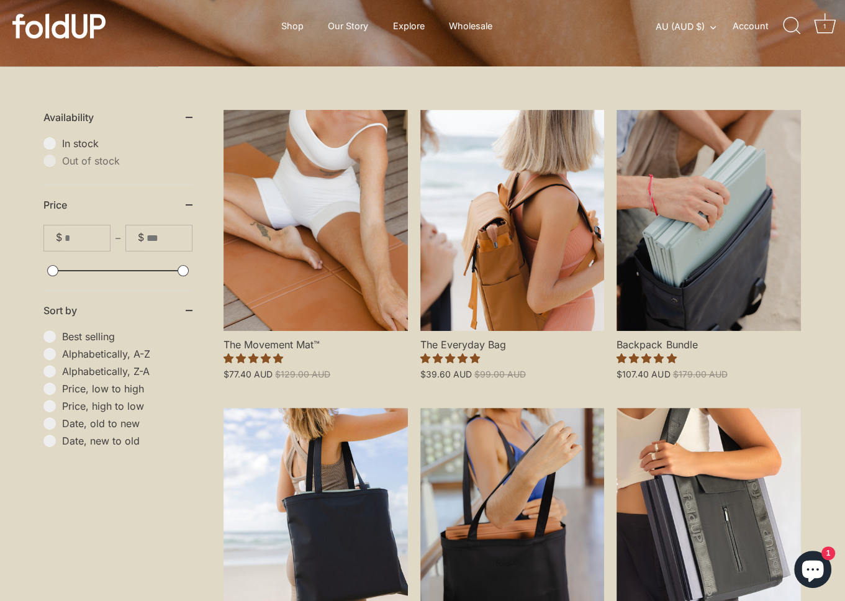
scroll to position [0, 0]
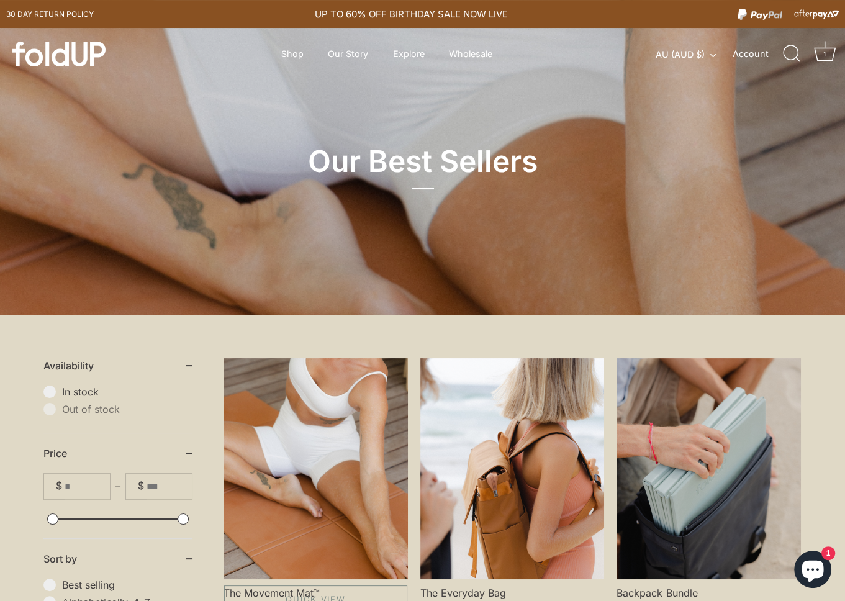
click at [341, 374] on link "The Movement Mat™" at bounding box center [316, 468] width 184 height 221
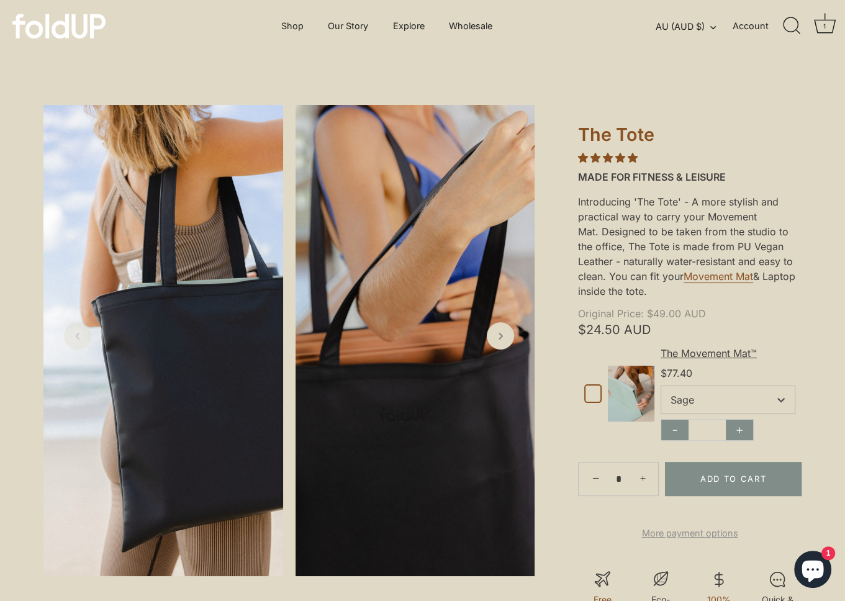
scroll to position [124, 0]
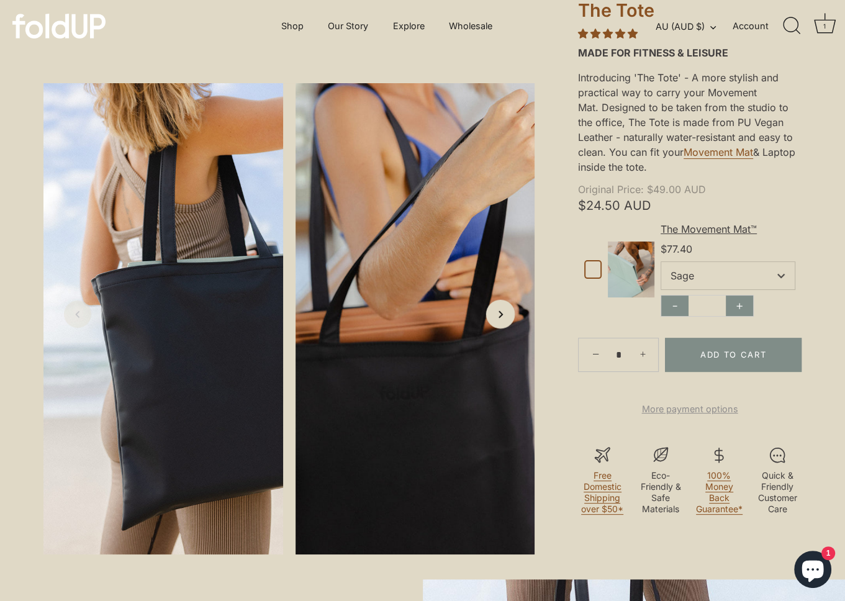
click at [494, 329] on link "Next slide" at bounding box center [500, 314] width 29 height 29
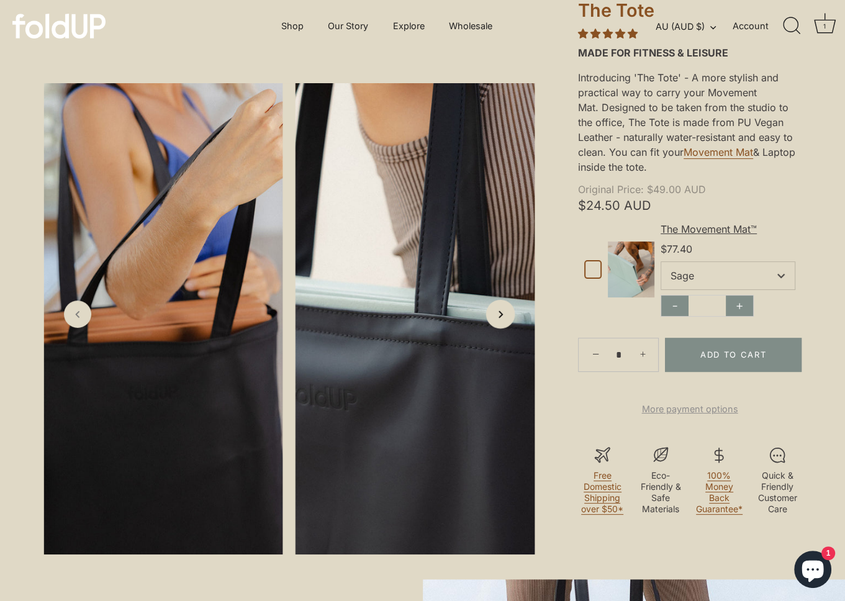
click at [495, 320] on icon "Next slide" at bounding box center [500, 313] width 13 height 13
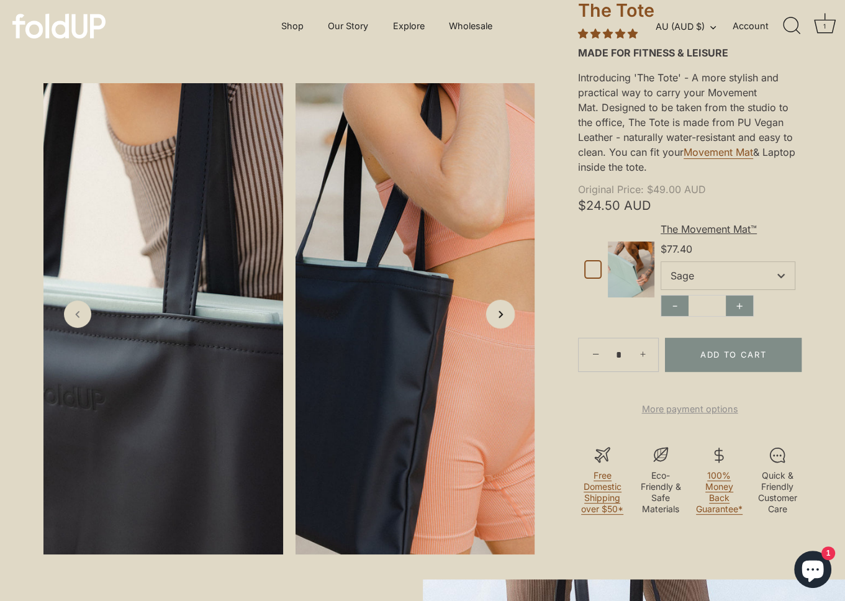
click at [495, 320] on icon "Next slide" at bounding box center [500, 313] width 13 height 13
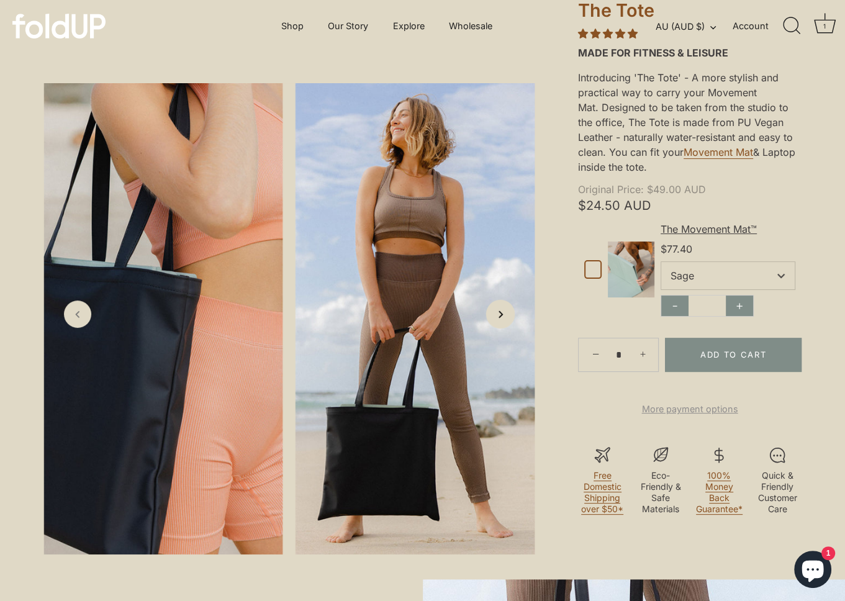
click at [495, 320] on icon "Next slide" at bounding box center [500, 313] width 13 height 13
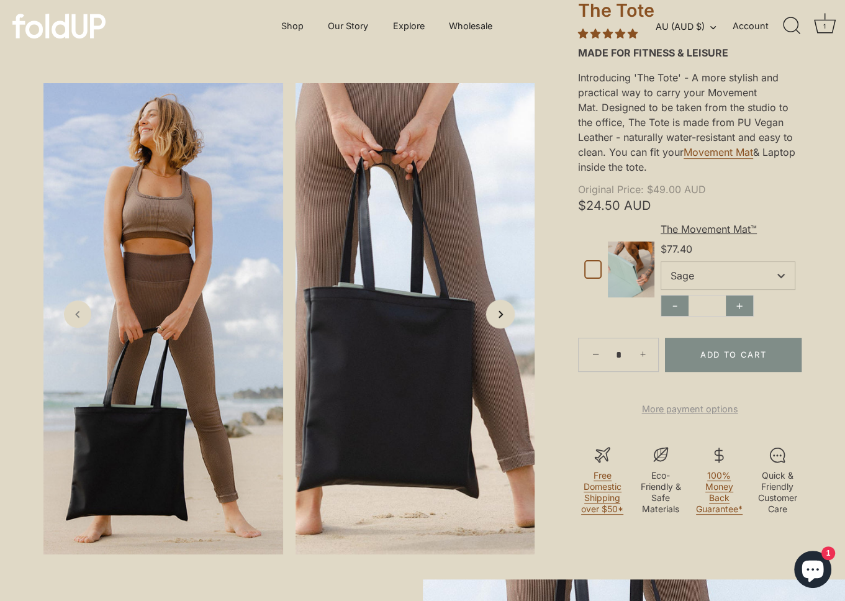
click at [495, 320] on icon "Next slide" at bounding box center [500, 313] width 13 height 13
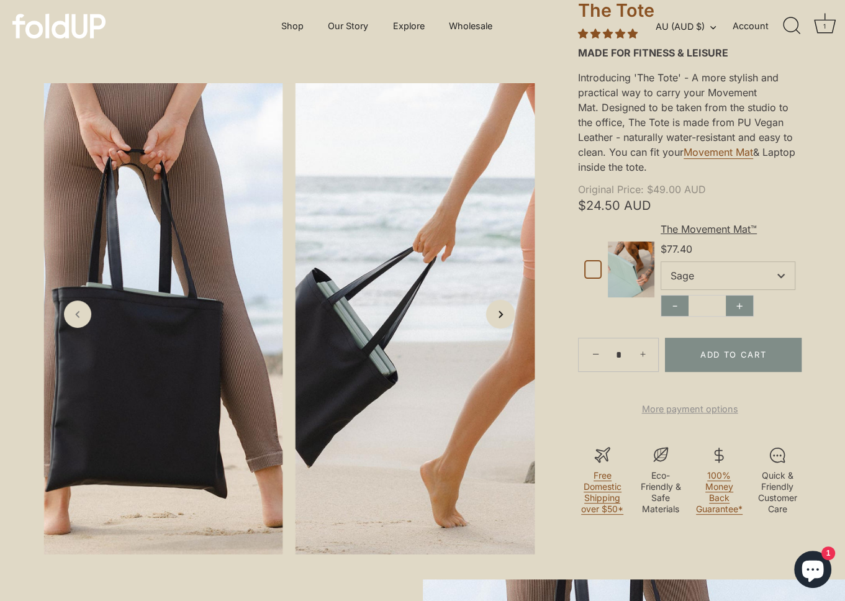
click at [495, 320] on icon "Next slide" at bounding box center [500, 313] width 13 height 13
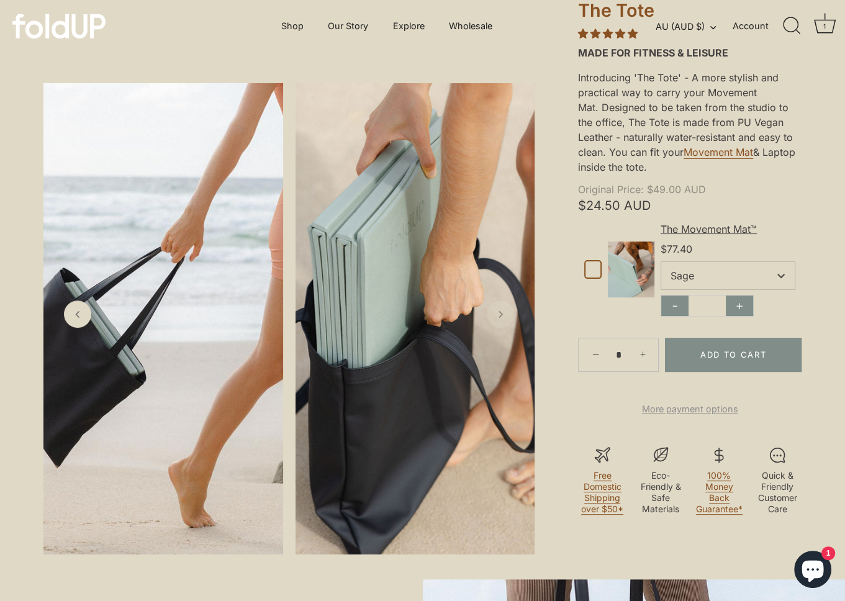
click at [495, 320] on icon "Next slide" at bounding box center [500, 314] width 12 height 12
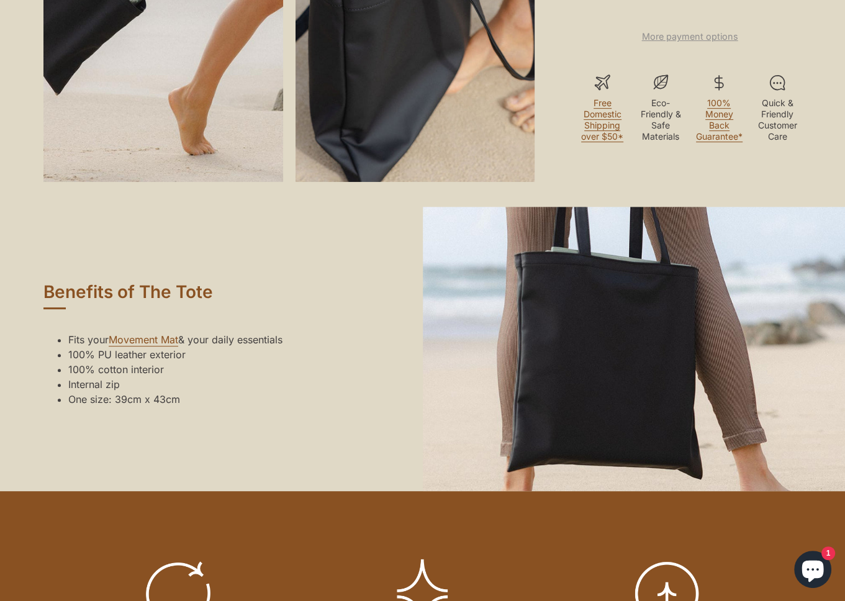
click at [263, 417] on div "Fits your Movement Mat & your daily essentials 100% PU leather exterior 100% co…" at bounding box center [211, 369] width 336 height 94
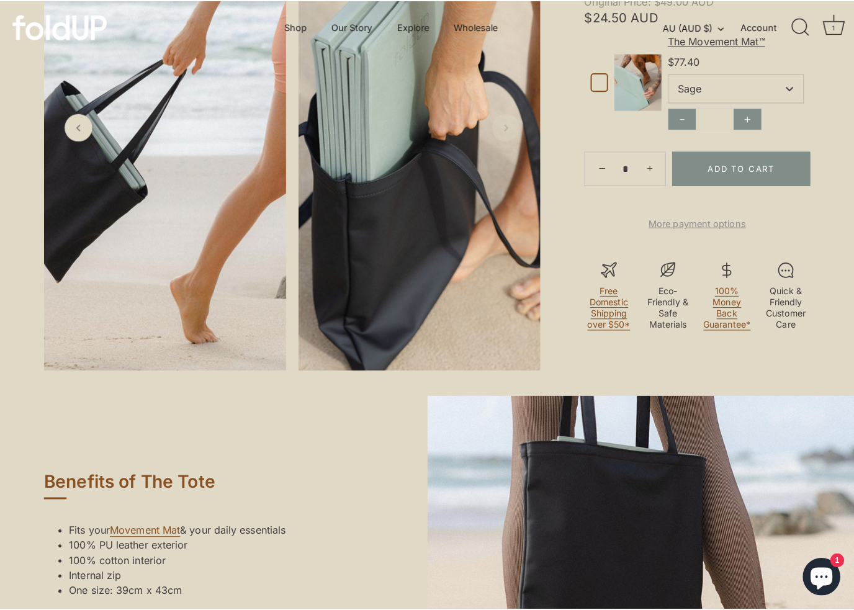
scroll to position [0, 0]
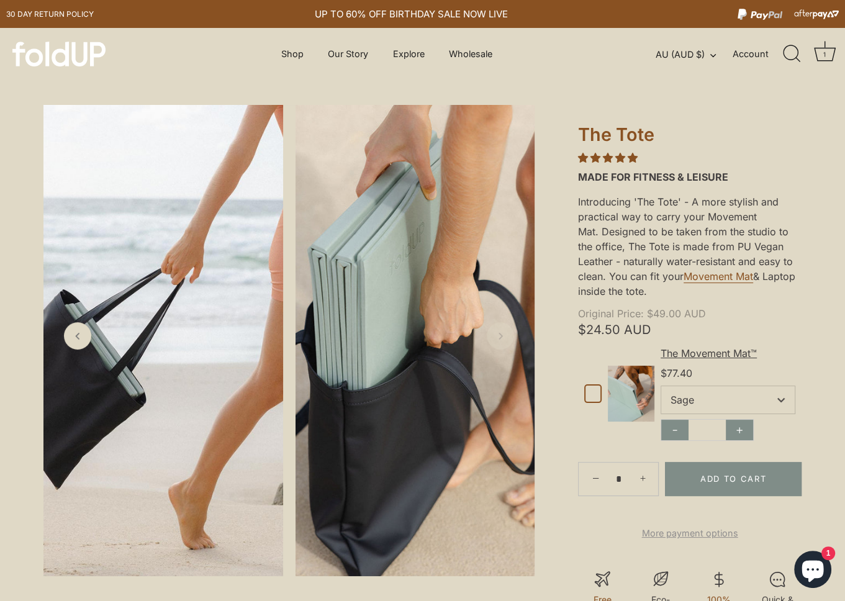
click at [823, 48] on div "1" at bounding box center [824, 54] width 12 height 12
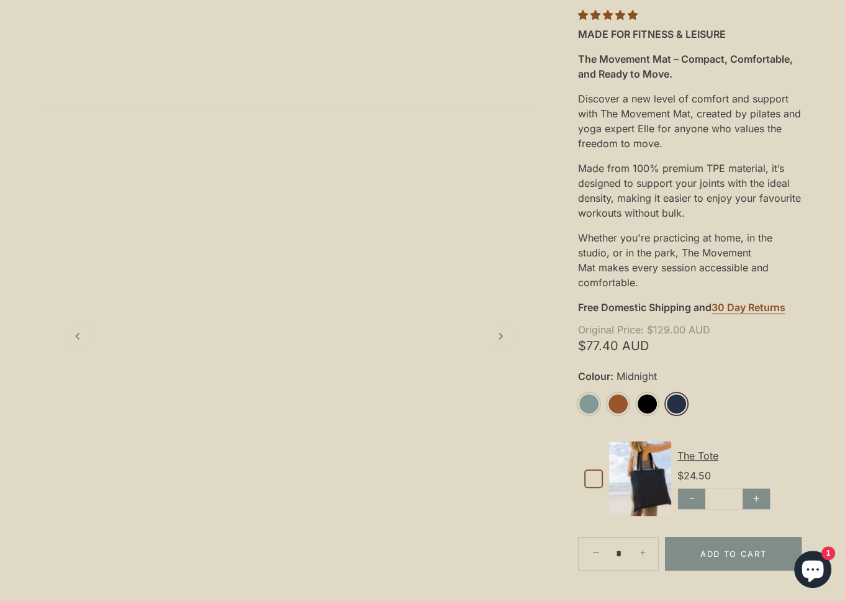
click at [689, 399] on li "Midnight" at bounding box center [680, 404] width 29 height 23
click at [681, 403] on link "Midnight" at bounding box center [677, 404] width 22 height 22
